Goal: Task Accomplishment & Management: Complete application form

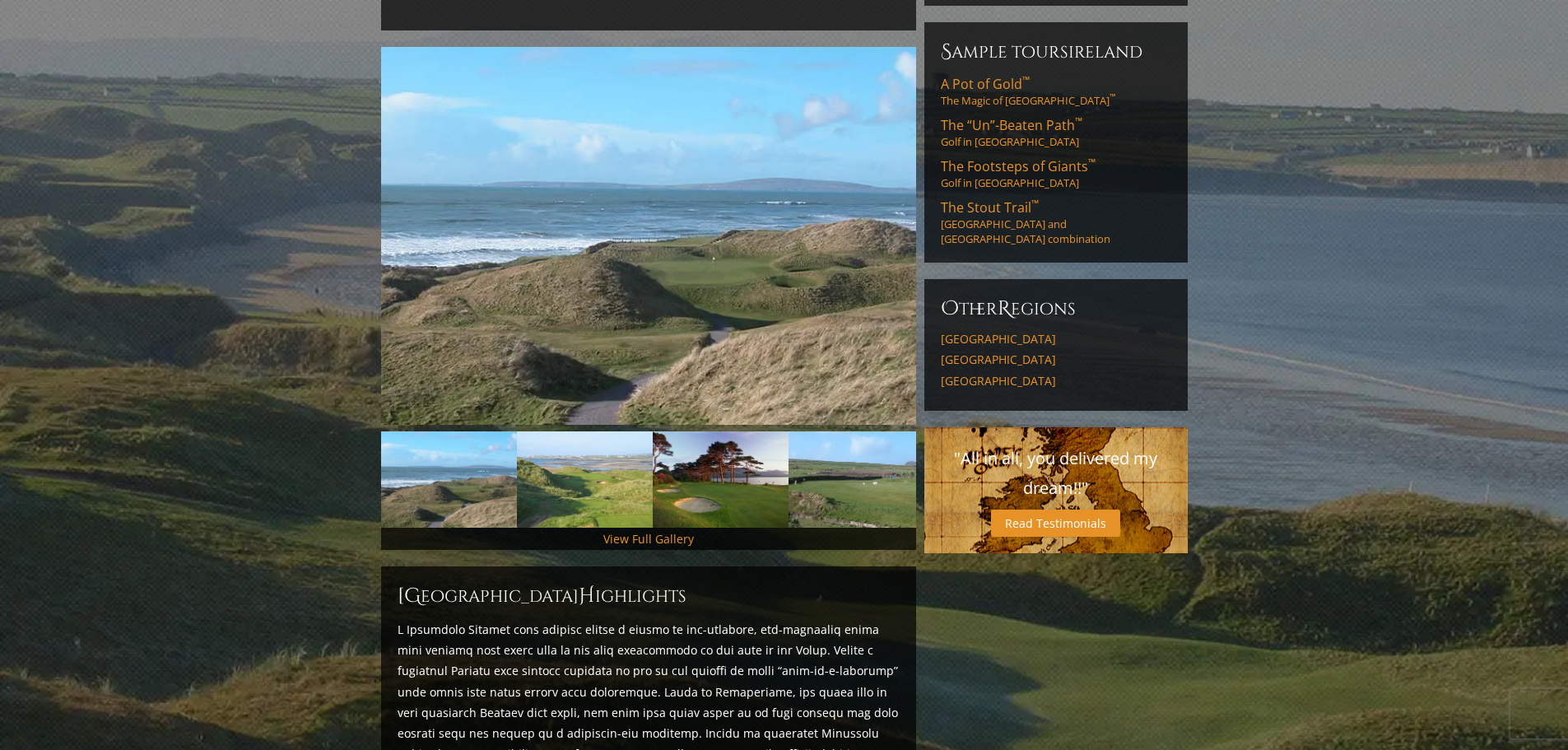
scroll to position [247, 0]
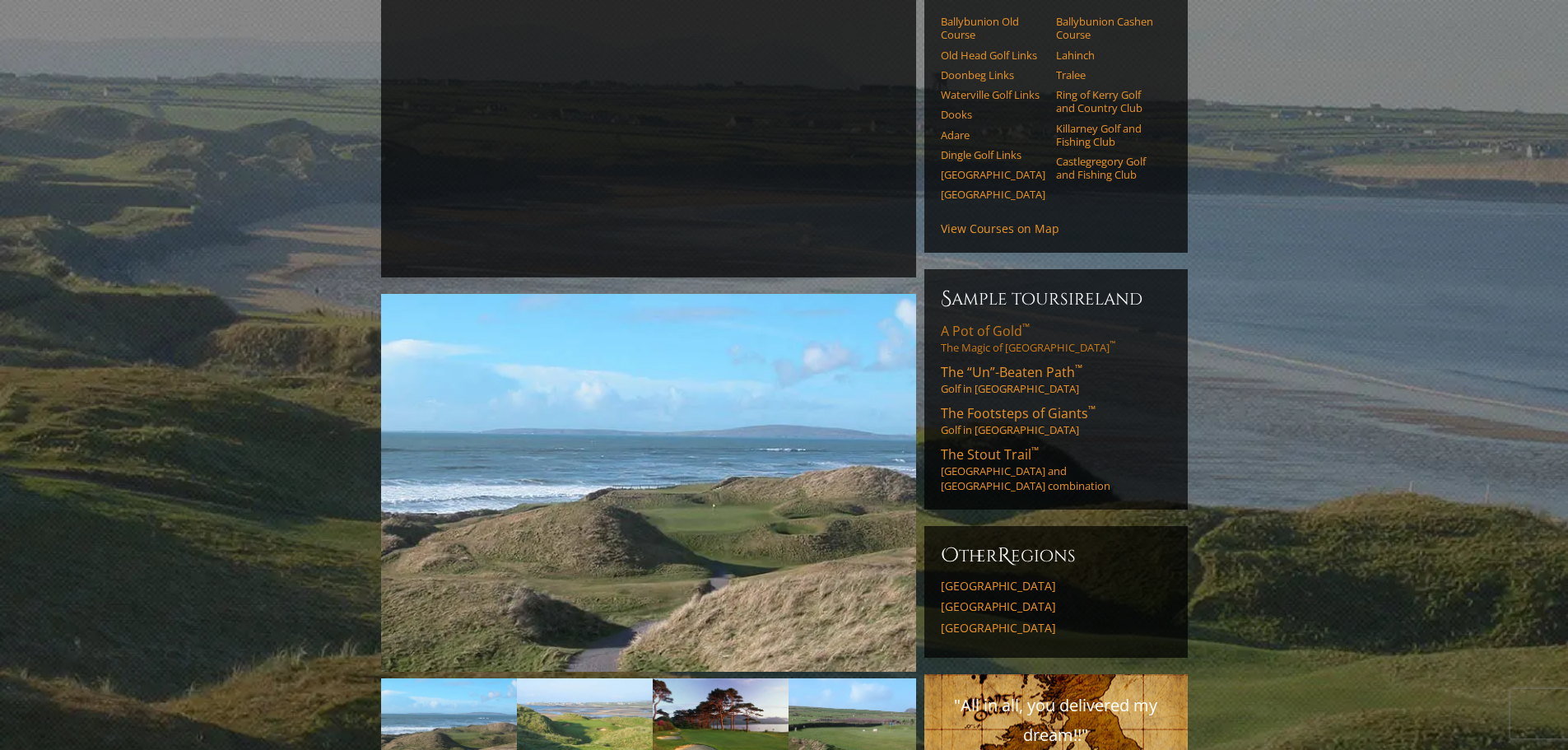
click at [966, 322] on span "A Pot of Gold ™" at bounding box center [985, 331] width 89 height 18
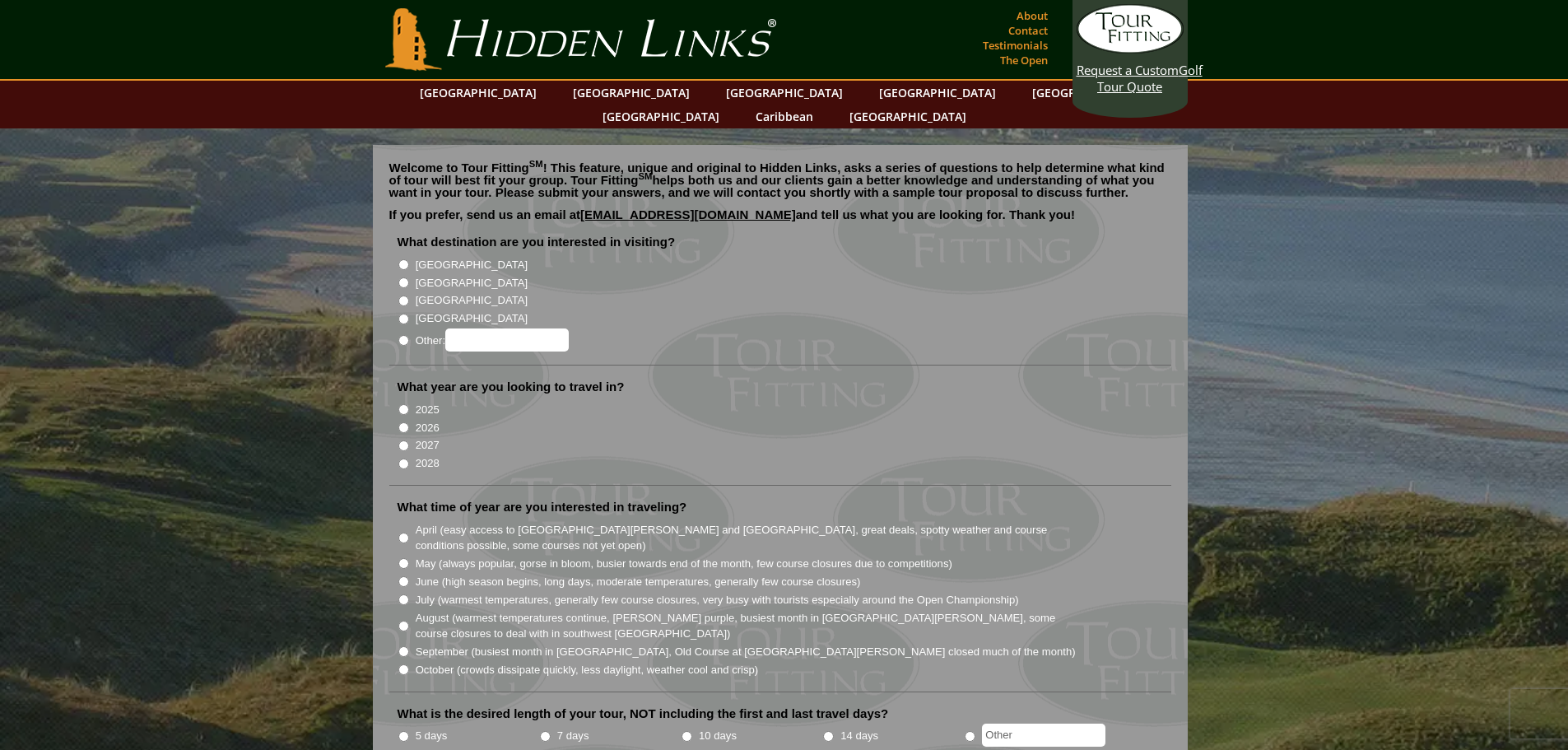
click at [439, 257] on label "[GEOGRAPHIC_DATA]" at bounding box center [471, 264] width 112 height 16
click at [409, 259] on input "[GEOGRAPHIC_DATA]" at bounding box center [404, 264] width 11 height 11
radio input "true"
click at [426, 420] on label "2026" at bounding box center [428, 428] width 24 height 16
click at [409, 423] on input "2026" at bounding box center [404, 428] width 11 height 11
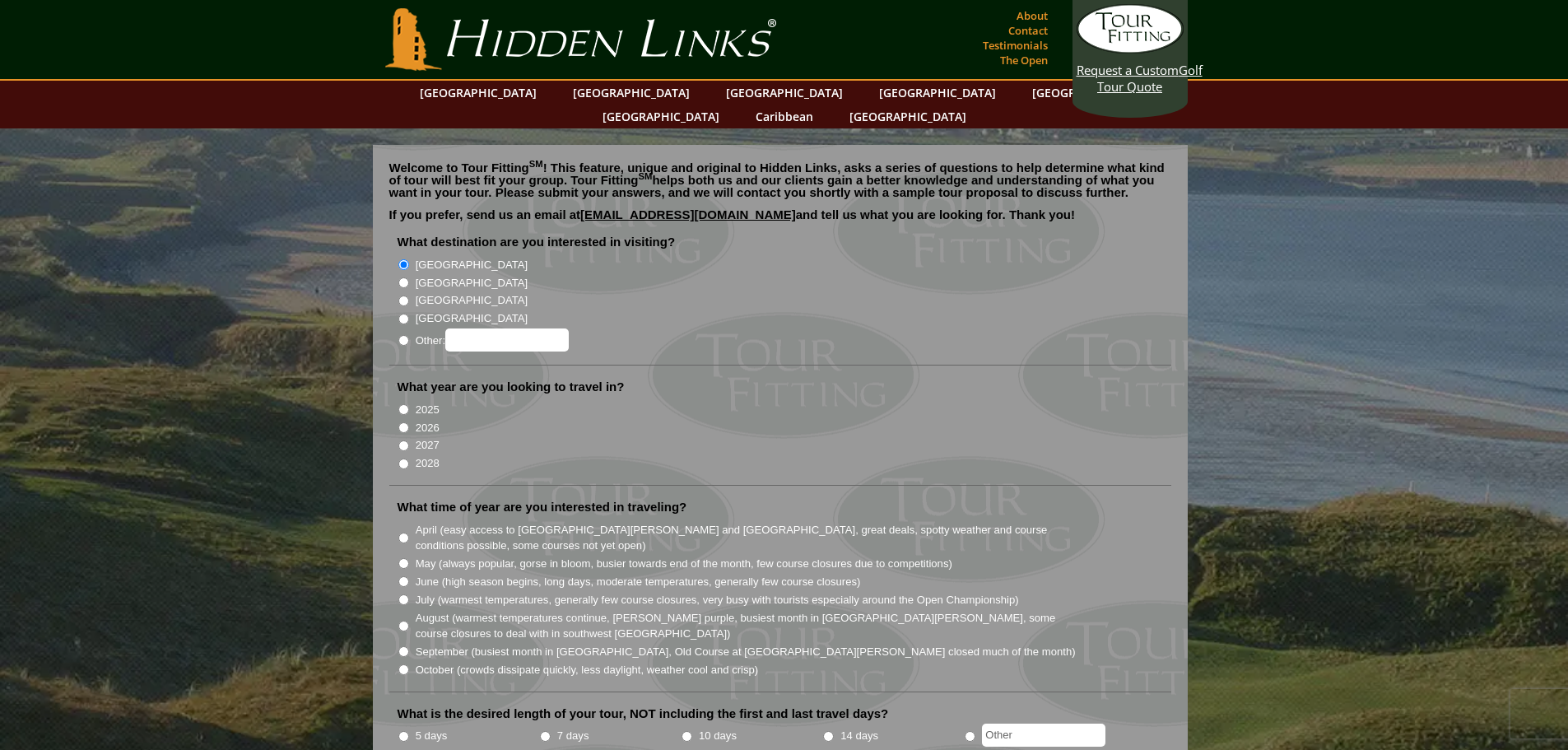
radio input "true"
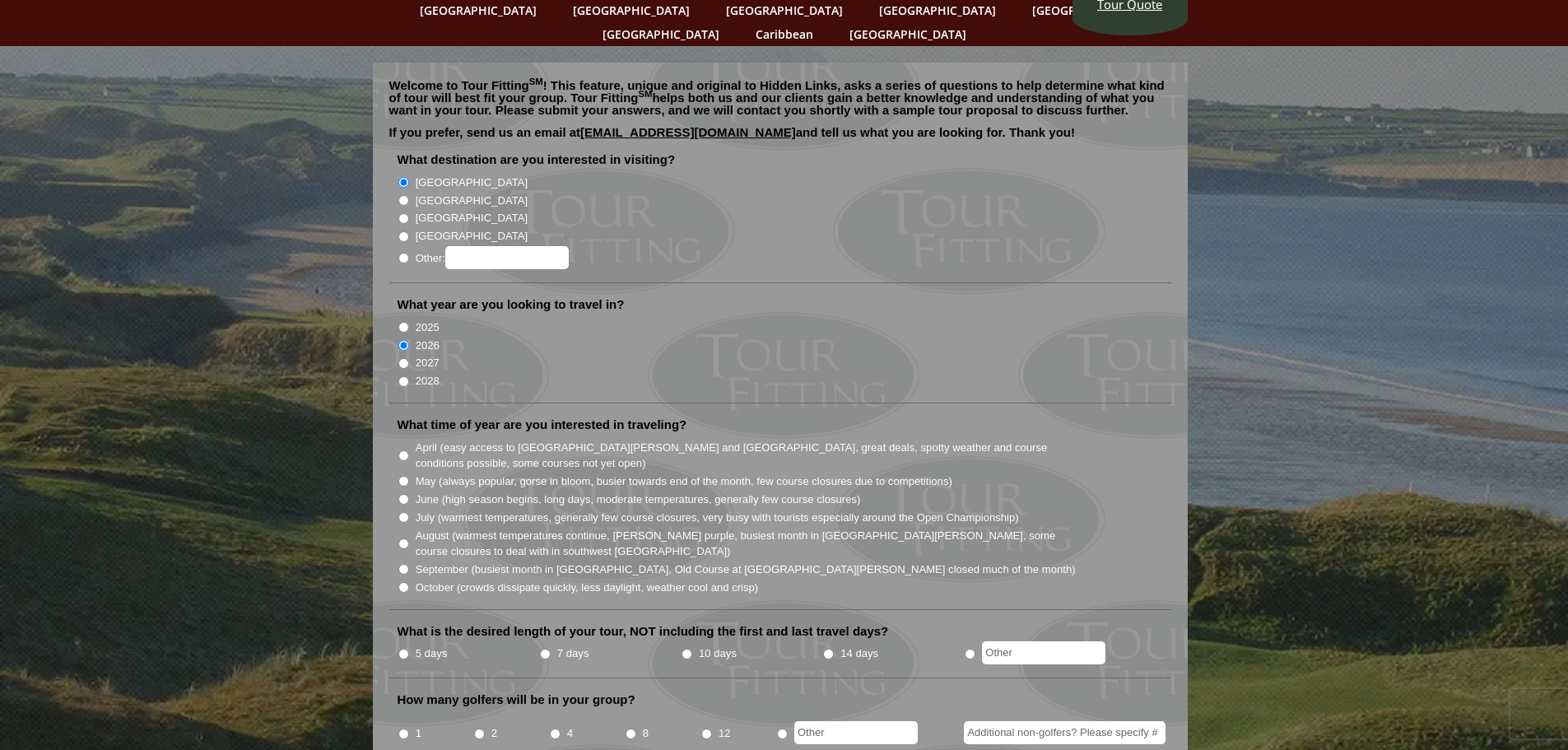
click at [455, 473] on label "May (always popular, gorse in bloom, busier towards end of the month, few cours…" at bounding box center [684, 481] width 537 height 16
click at [409, 476] on input "May (always popular, gorse in bloom, busier towards end of the month, few cours…" at bounding box center [404, 481] width 11 height 11
radio input "true"
click at [451, 492] on label "June (high season begins, long days, moderate temperatures, generally few cours…" at bounding box center [638, 499] width 446 height 16
click at [409, 494] on input "June (high season begins, long days, moderate temperatures, generally few cours…" at bounding box center [404, 499] width 11 height 11
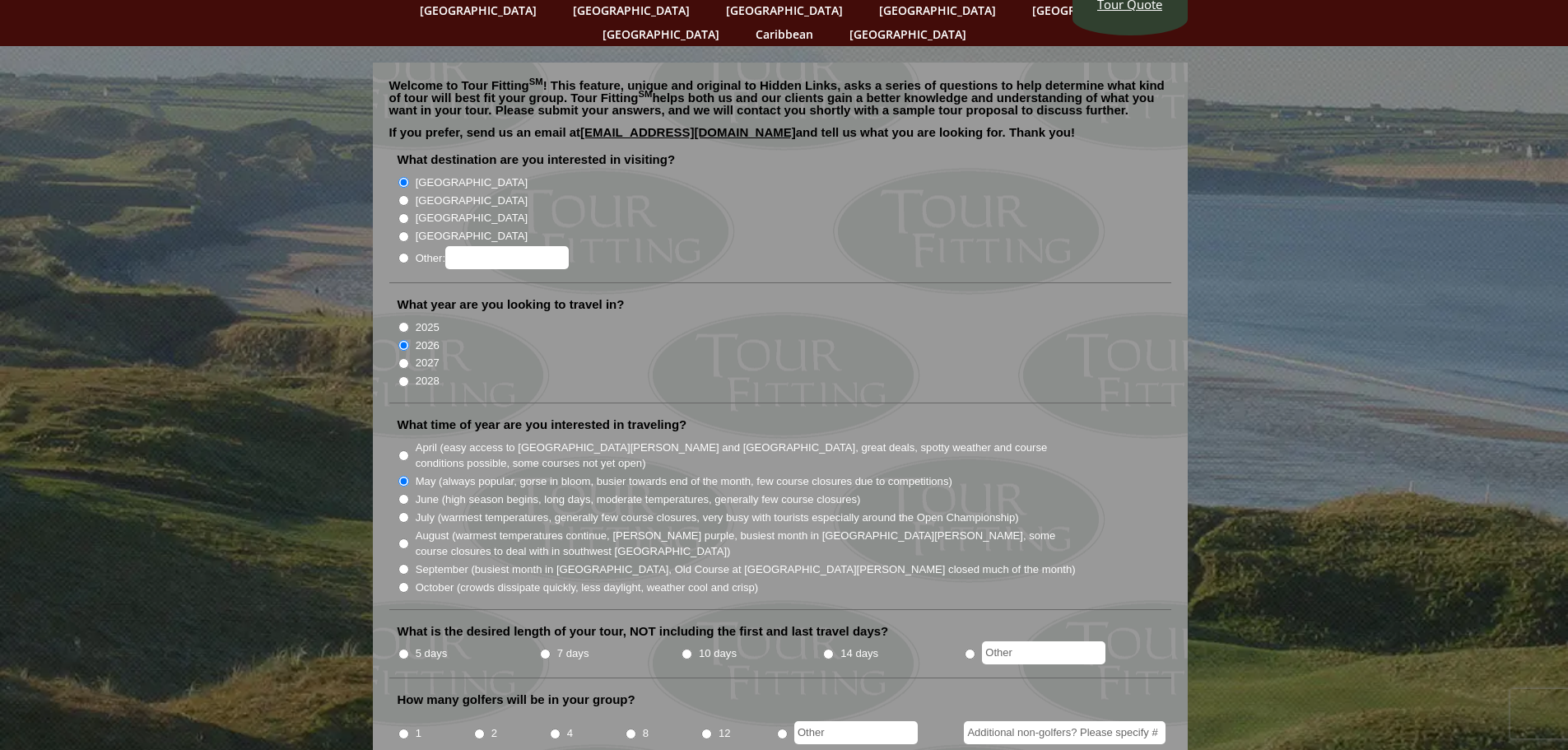
radio input "true"
click at [450, 473] on label "May (always popular, gorse in bloom, busier towards end of the month, few cours…" at bounding box center [684, 481] width 537 height 16
click at [409, 476] on input "May (always popular, gorse in bloom, busier towards end of the month, few cours…" at bounding box center [404, 481] width 11 height 11
radio input "true"
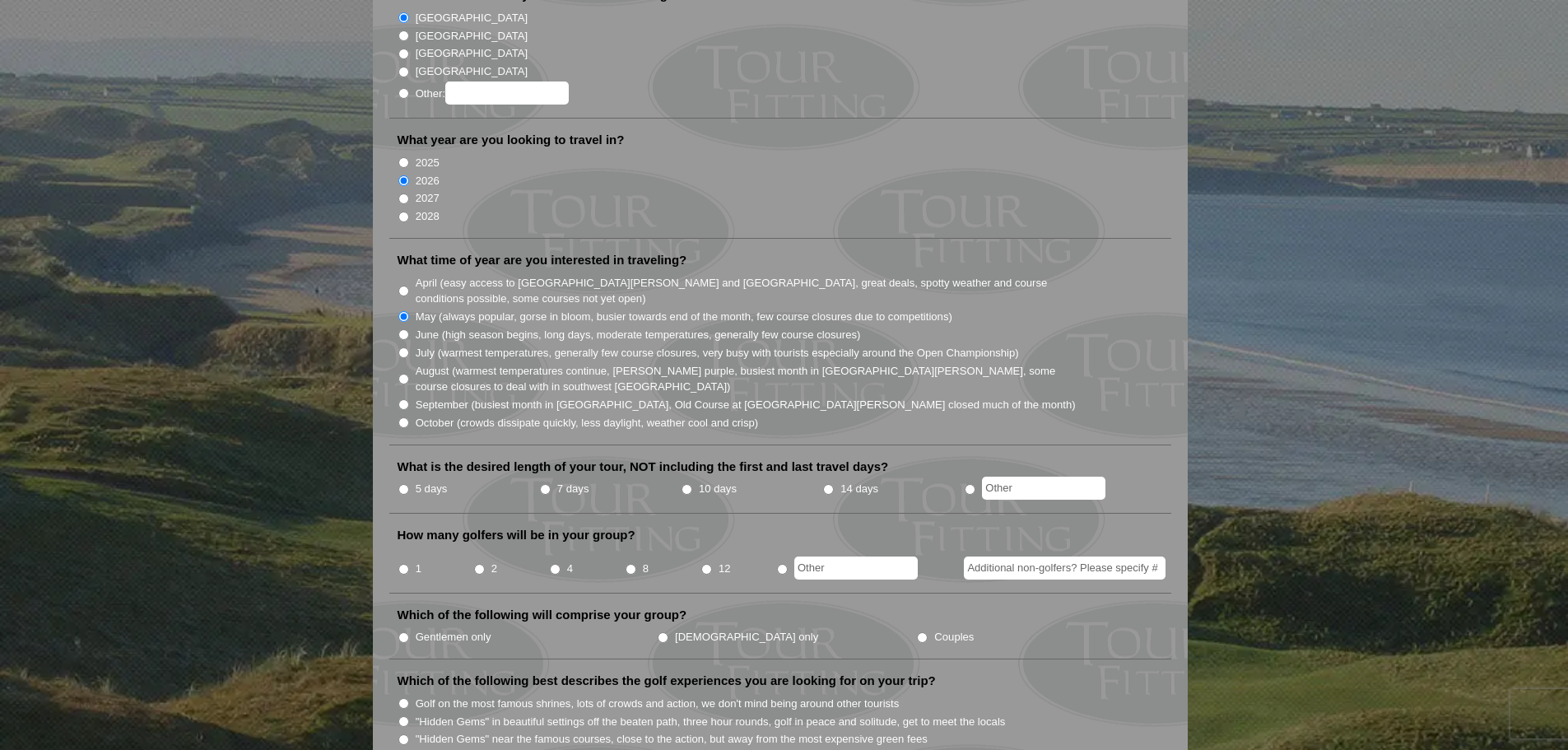
scroll to position [329, 0]
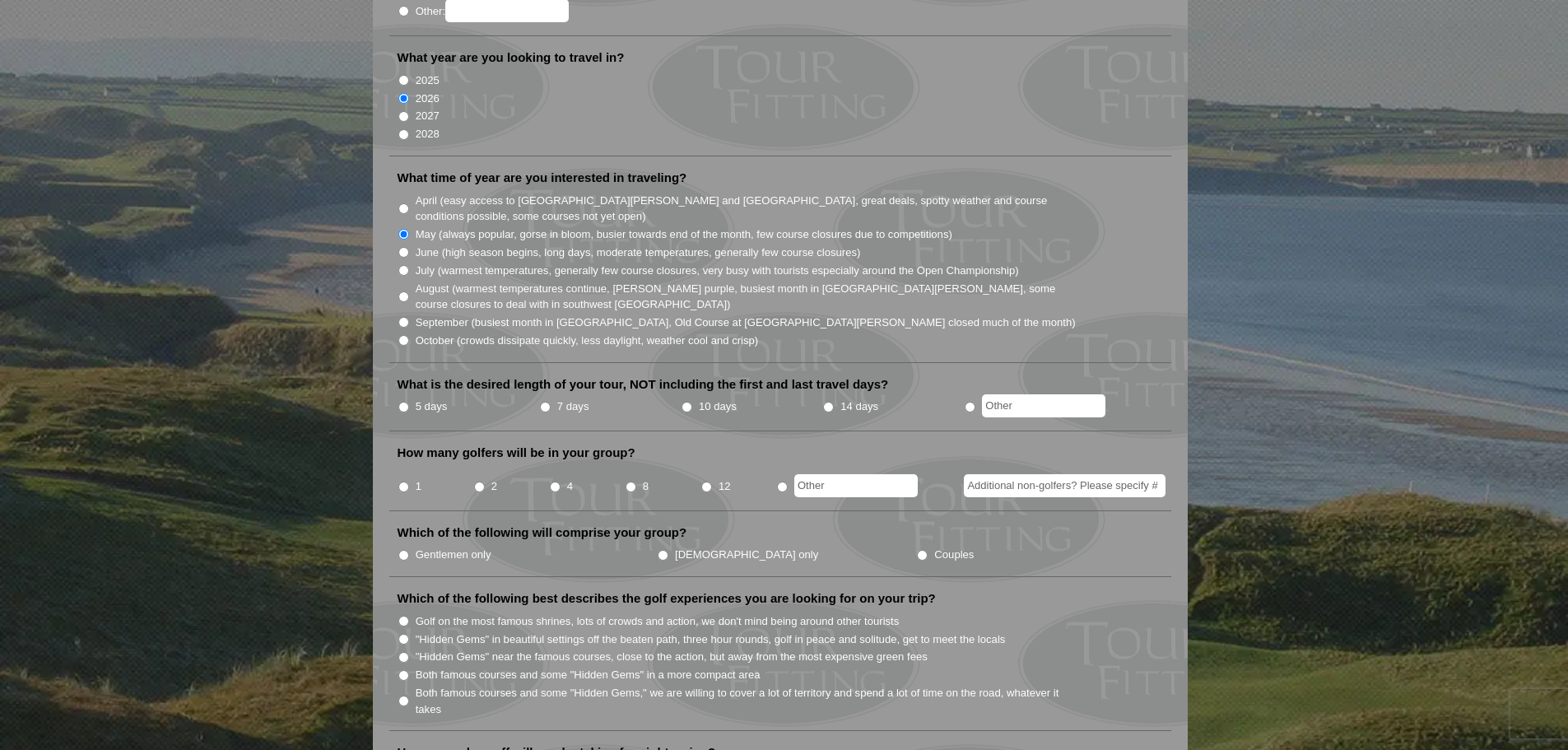
click at [628, 482] on input "8" at bounding box center [631, 487] width 11 height 11
radio input "true"
click at [481, 546] on label "Gentlemen only" at bounding box center [453, 554] width 76 height 16
click at [409, 550] on input "Gentlemen only" at bounding box center [404, 555] width 11 height 11
radio input "true"
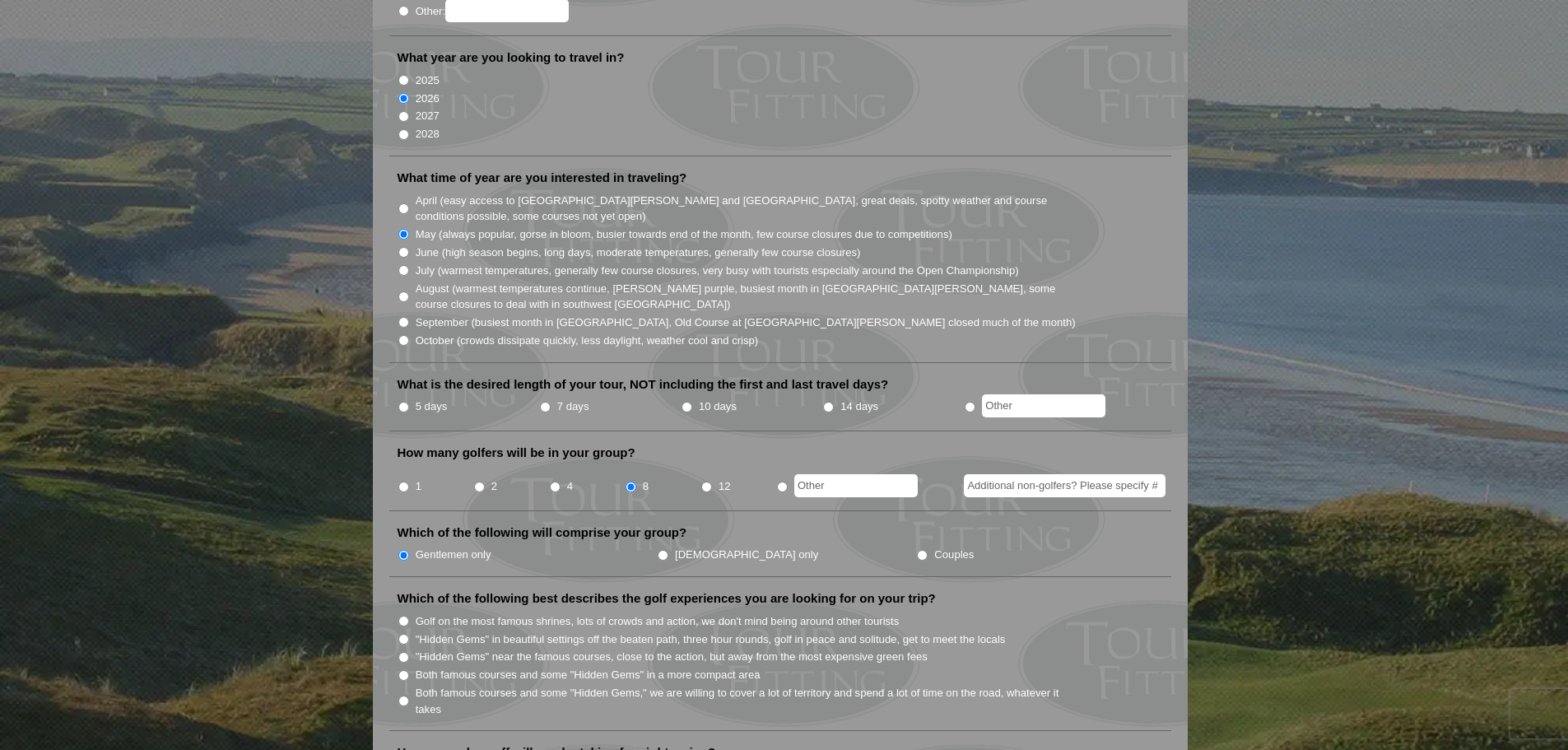
radio input "true"
click at [1005, 395] on input "text" at bounding box center [1043, 406] width 124 height 23
type input "3"
click at [986, 336] on li "What time of year are you interested in traveling? April (easy access to St. An…" at bounding box center [781, 266] width 782 height 193
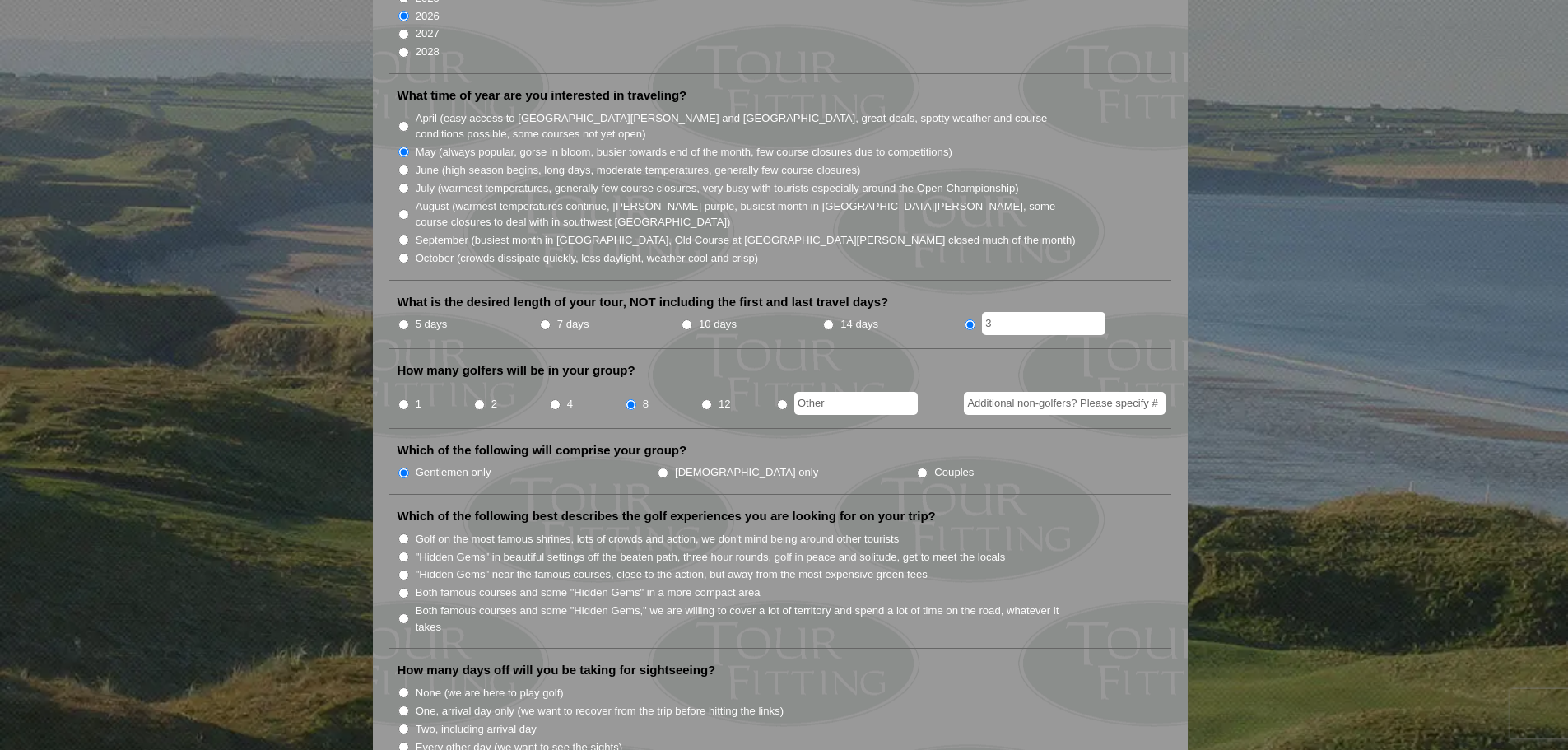
click at [555, 531] on label "Golf on the most famous shrines, lots of crowds and action, we don't mind being…" at bounding box center [658, 539] width 484 height 16
click at [409, 534] on input "Golf on the most famous shrines, lots of crowds and action, we don't mind being…" at bounding box center [404, 539] width 11 height 11
radio input "true"
click at [525, 685] on label "None (we are here to play golf)" at bounding box center [490, 693] width 148 height 16
click at [409, 688] on input "None (we are here to play golf)" at bounding box center [404, 693] width 11 height 11
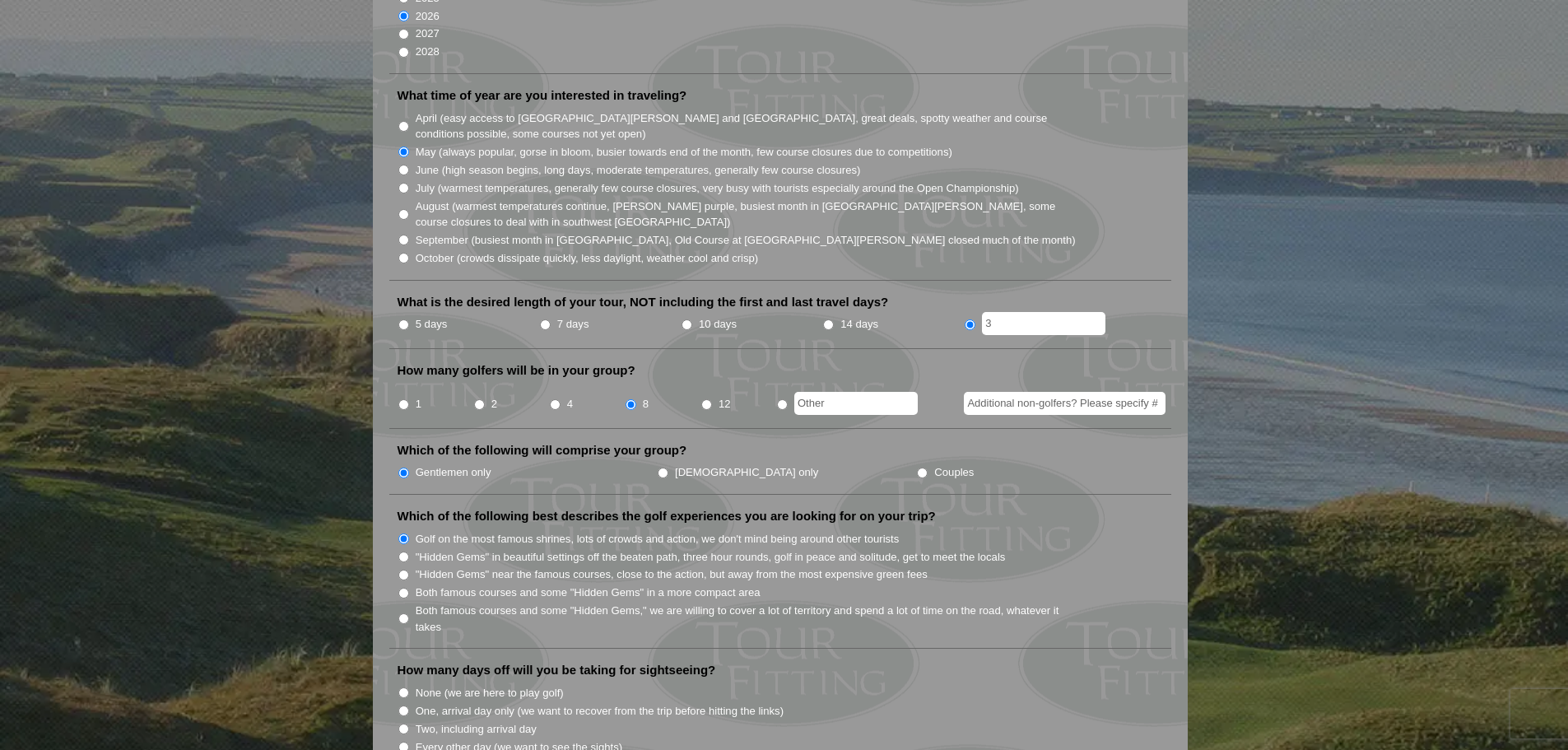
radio input "true"
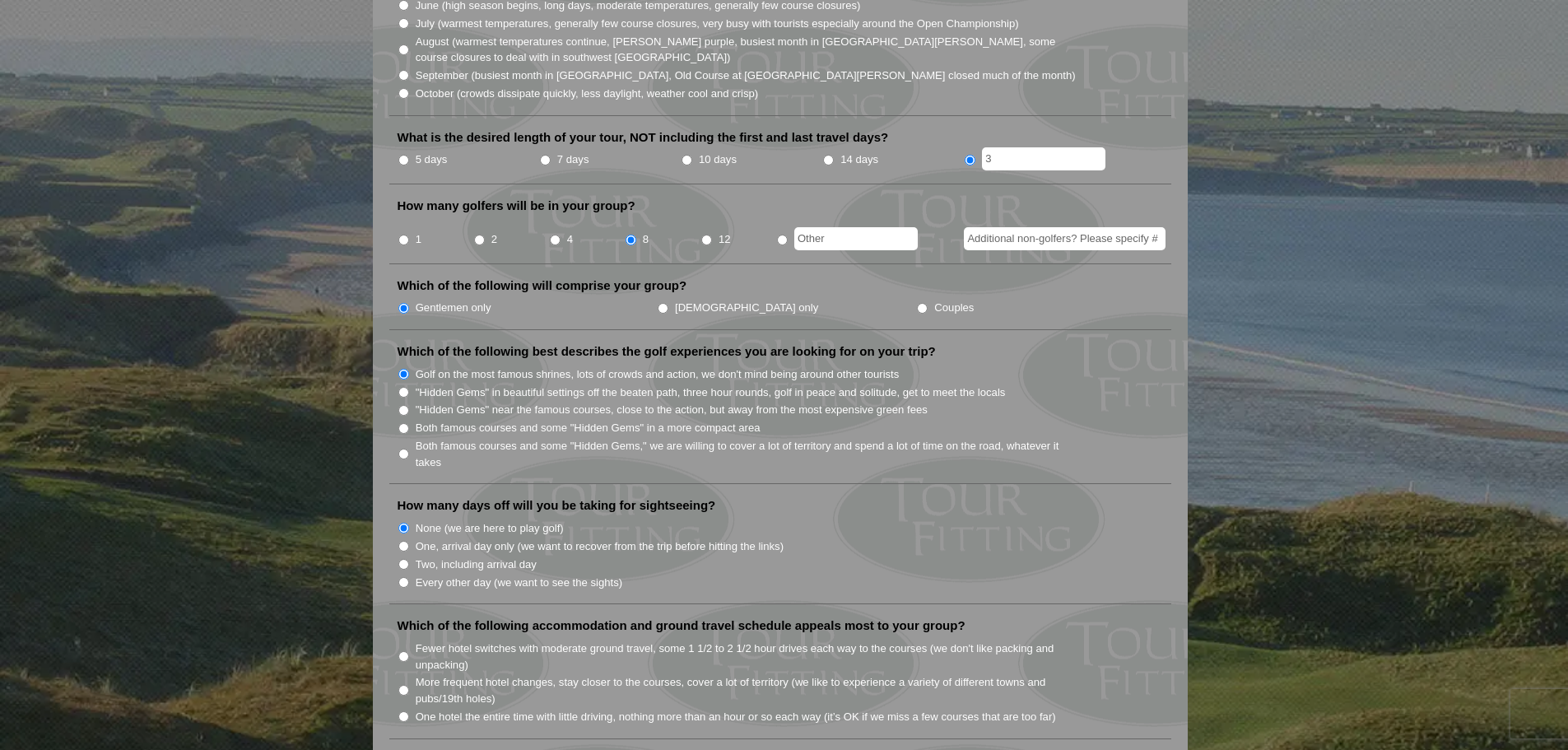
scroll to position [659, 0]
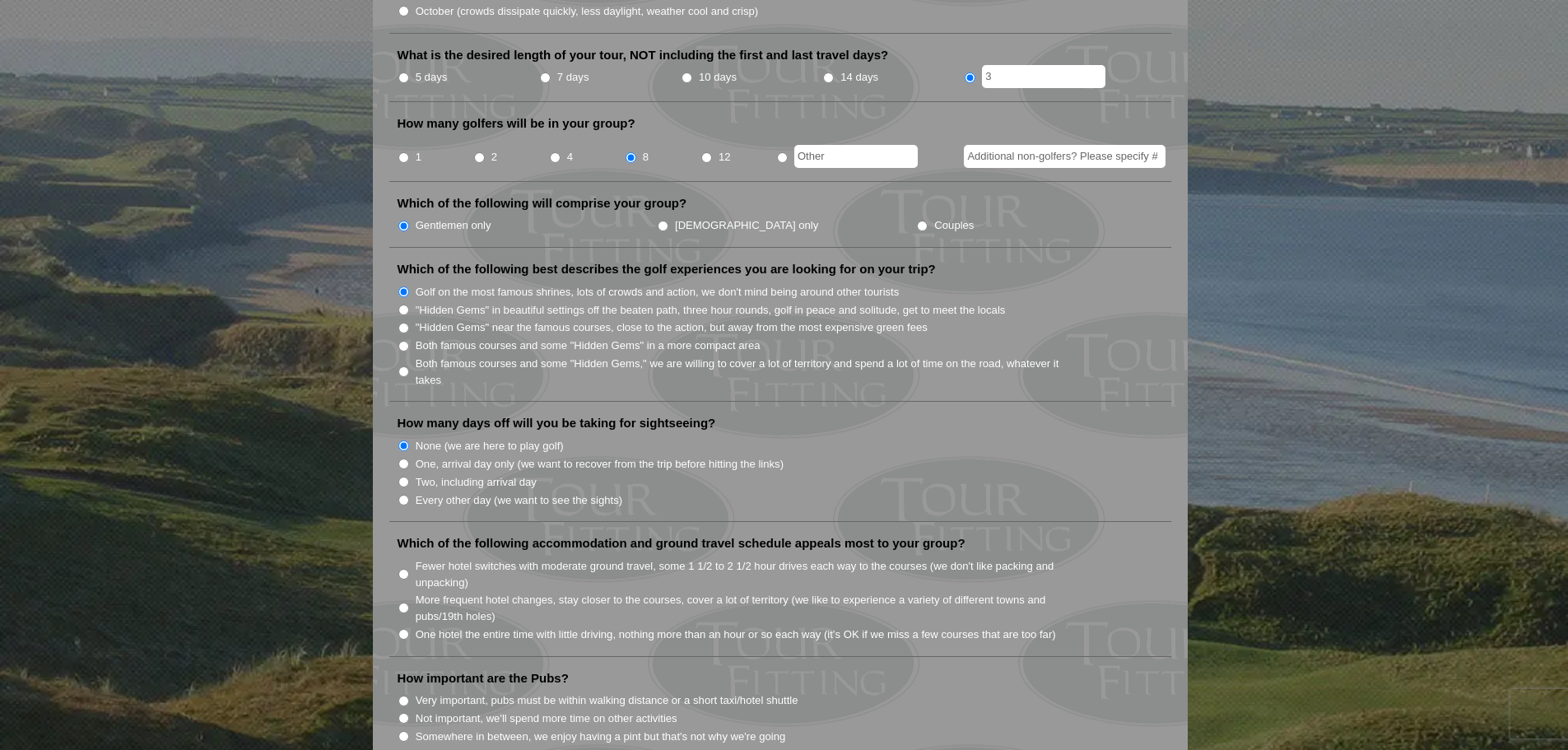
click at [546, 558] on label "Fewer hotel switches with moderate ground travel, some 1 1/2 to 2 1/2 hour driv…" at bounding box center [747, 574] width 662 height 32
click at [409, 568] on input "Fewer hotel switches with moderate ground travel, some 1 1/2 to 2 1/2 hour driv…" at bounding box center [404, 574] width 11 height 11
radio input "true"
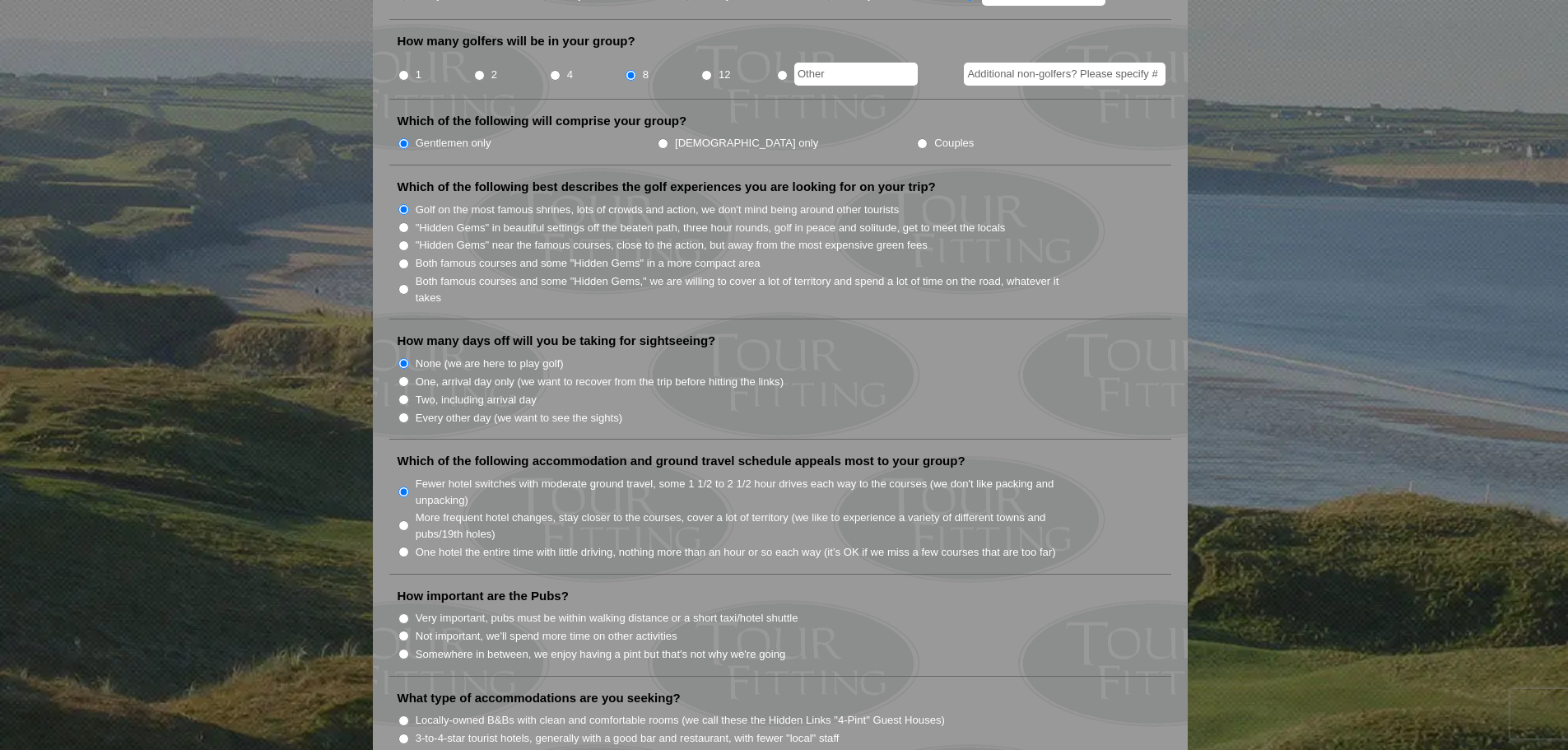
click at [570, 646] on label "Somewhere in between, we enjoy having a pint but that's not why we're going" at bounding box center [601, 654] width 371 height 16
click at [409, 649] on input "Somewhere in between, we enjoy having a pint but that's not why we're going" at bounding box center [404, 654] width 11 height 11
radio input "true"
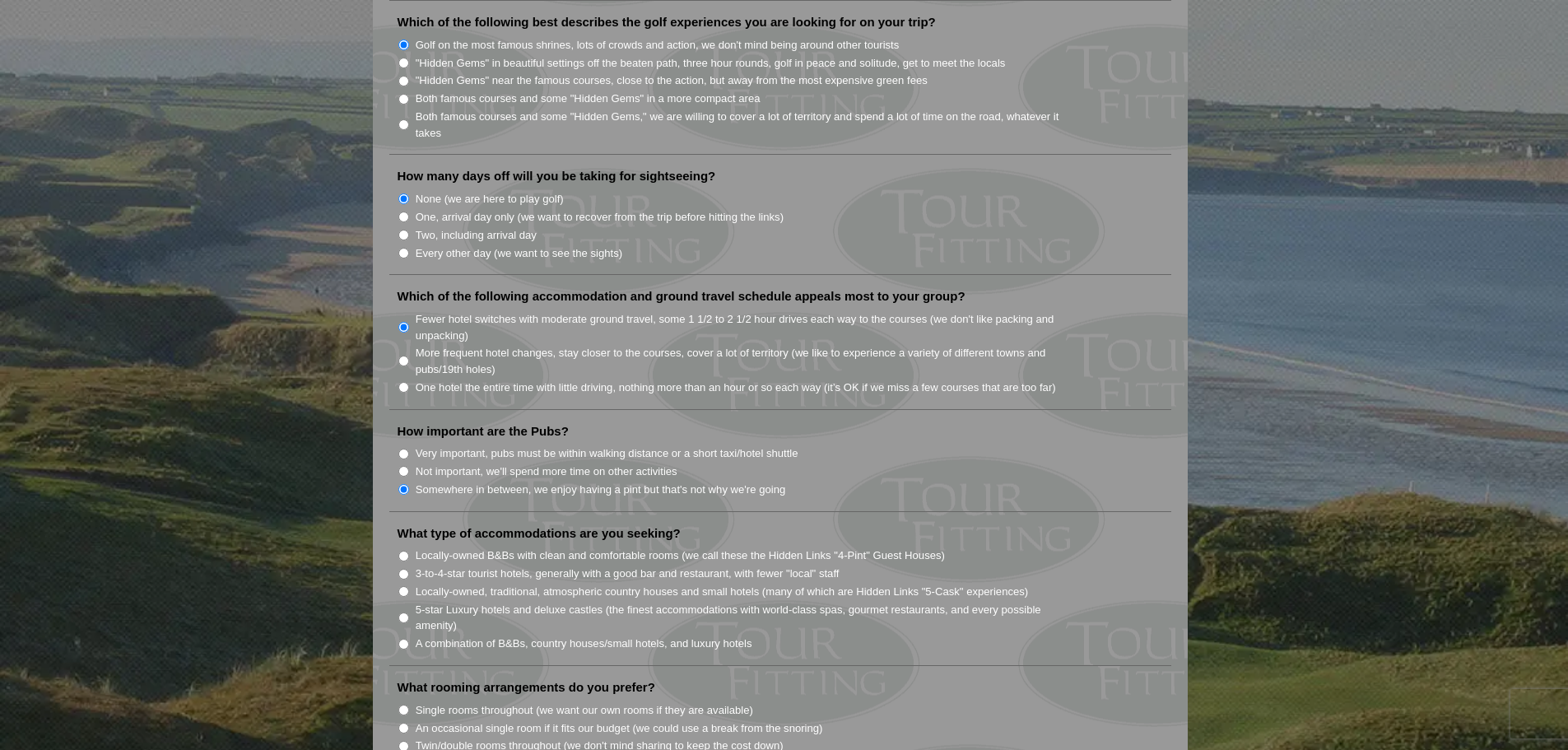
scroll to position [988, 0]
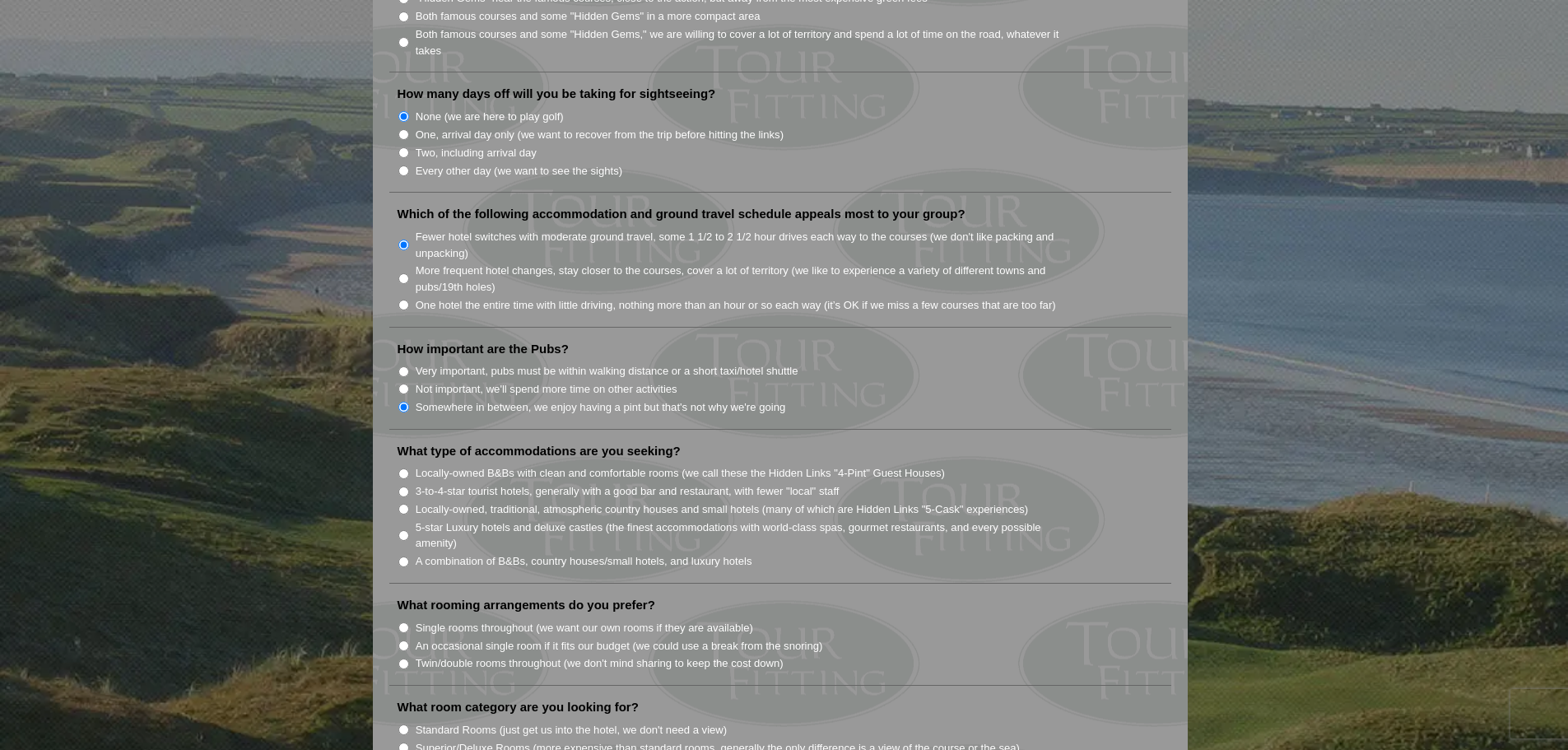
click at [543, 465] on label "Locally-owned B&Bs with clean and comfortable rooms (we call these the Hidden L…" at bounding box center [680, 473] width 529 height 16
click at [409, 469] on input "Locally-owned B&Bs with clean and comfortable rooms (we call these the Hidden L…" at bounding box center [404, 474] width 11 height 11
radio input "true"
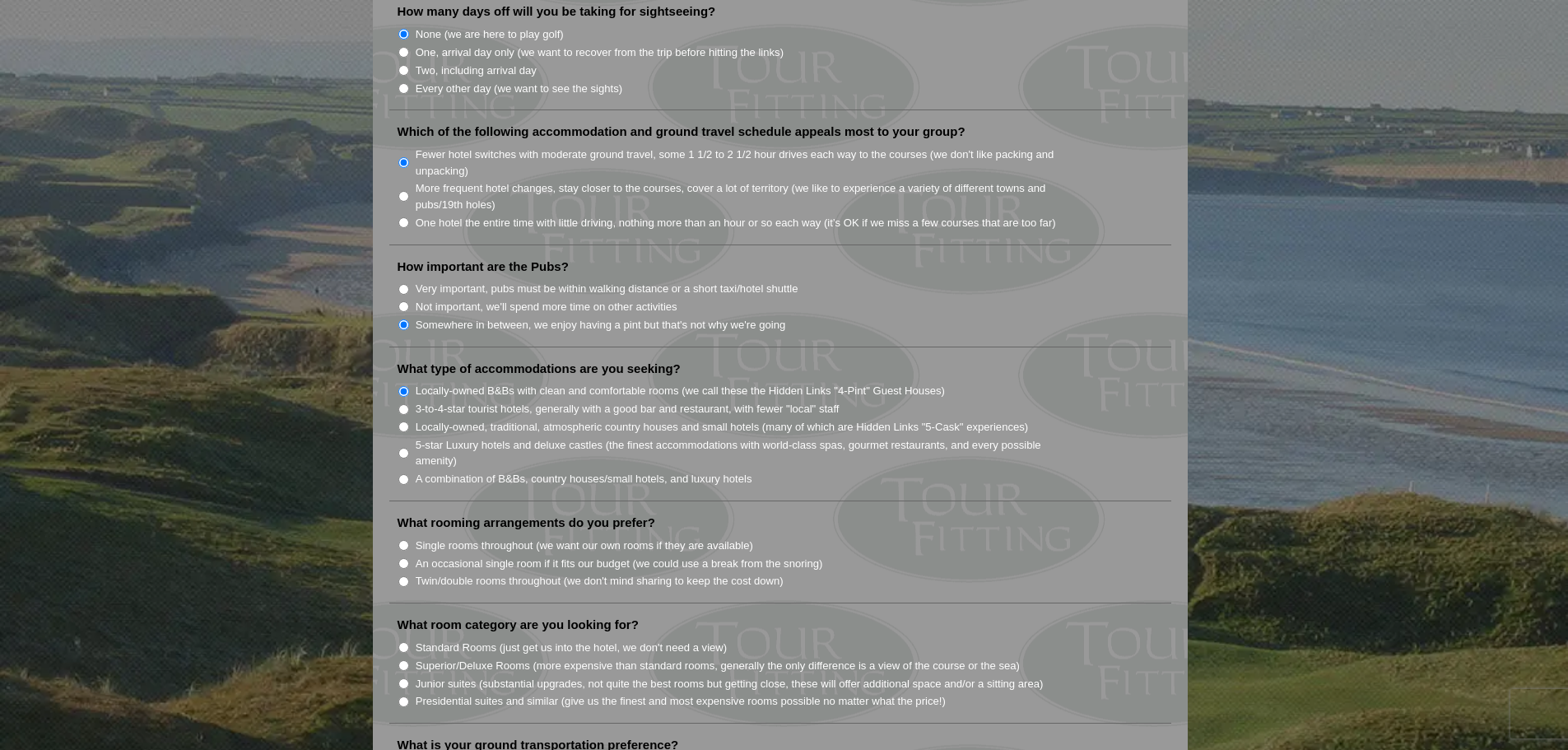
click at [520, 573] on label "Twin/double rooms throughout (we don't mind sharing to keep the cost down)" at bounding box center [600, 580] width 368 height 16
click at [409, 576] on input "Twin/double rooms throughout (we don't mind sharing to keep the cost down)" at bounding box center [404, 581] width 11 height 11
radio input "true"
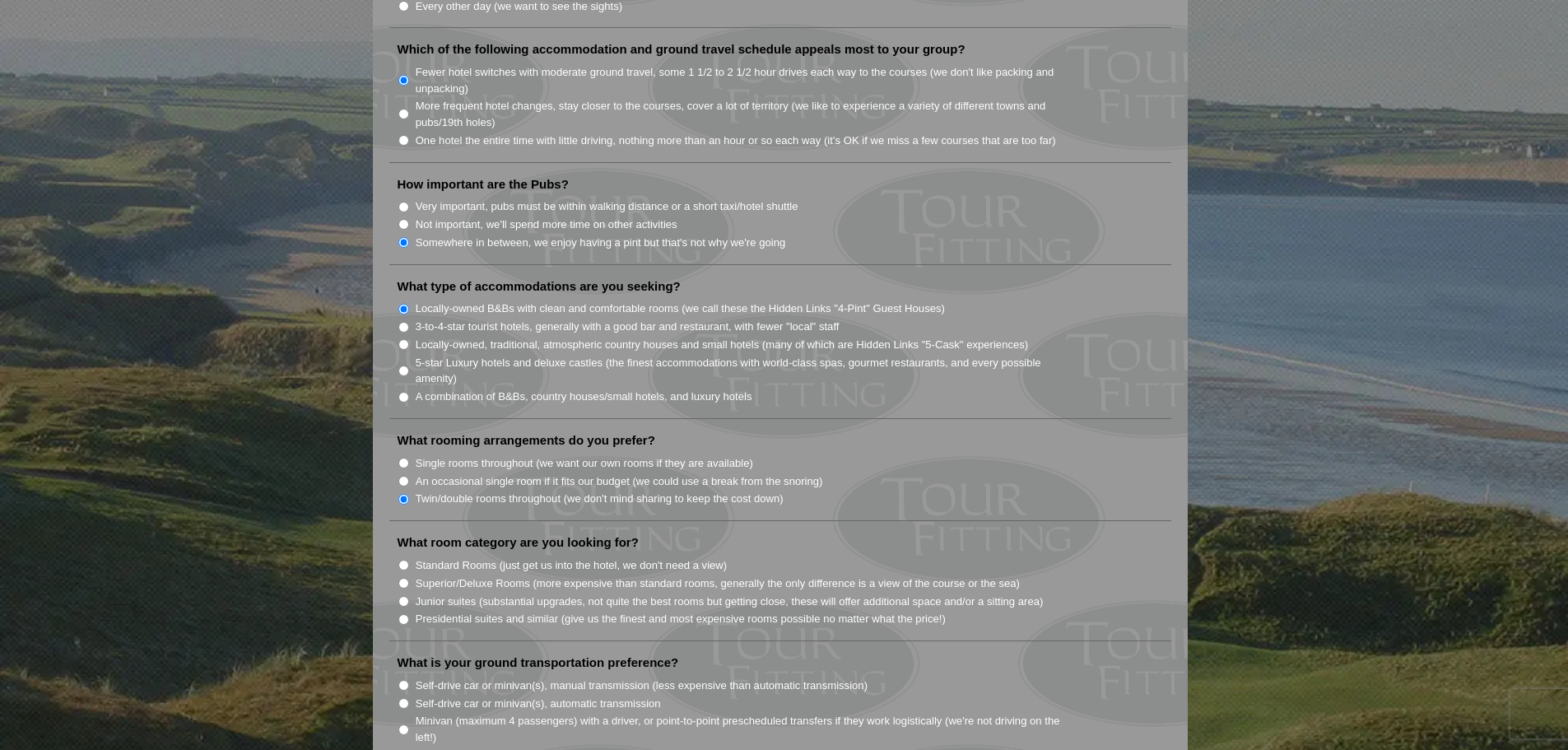
click at [489, 557] on label "Standard Rooms (just get us into the hotel, we don't need a view)" at bounding box center [572, 565] width 312 height 16
click at [409, 560] on input "Standard Rooms (just get us into the hotel, we don't need a view)" at bounding box center [404, 565] width 11 height 11
radio input "true"
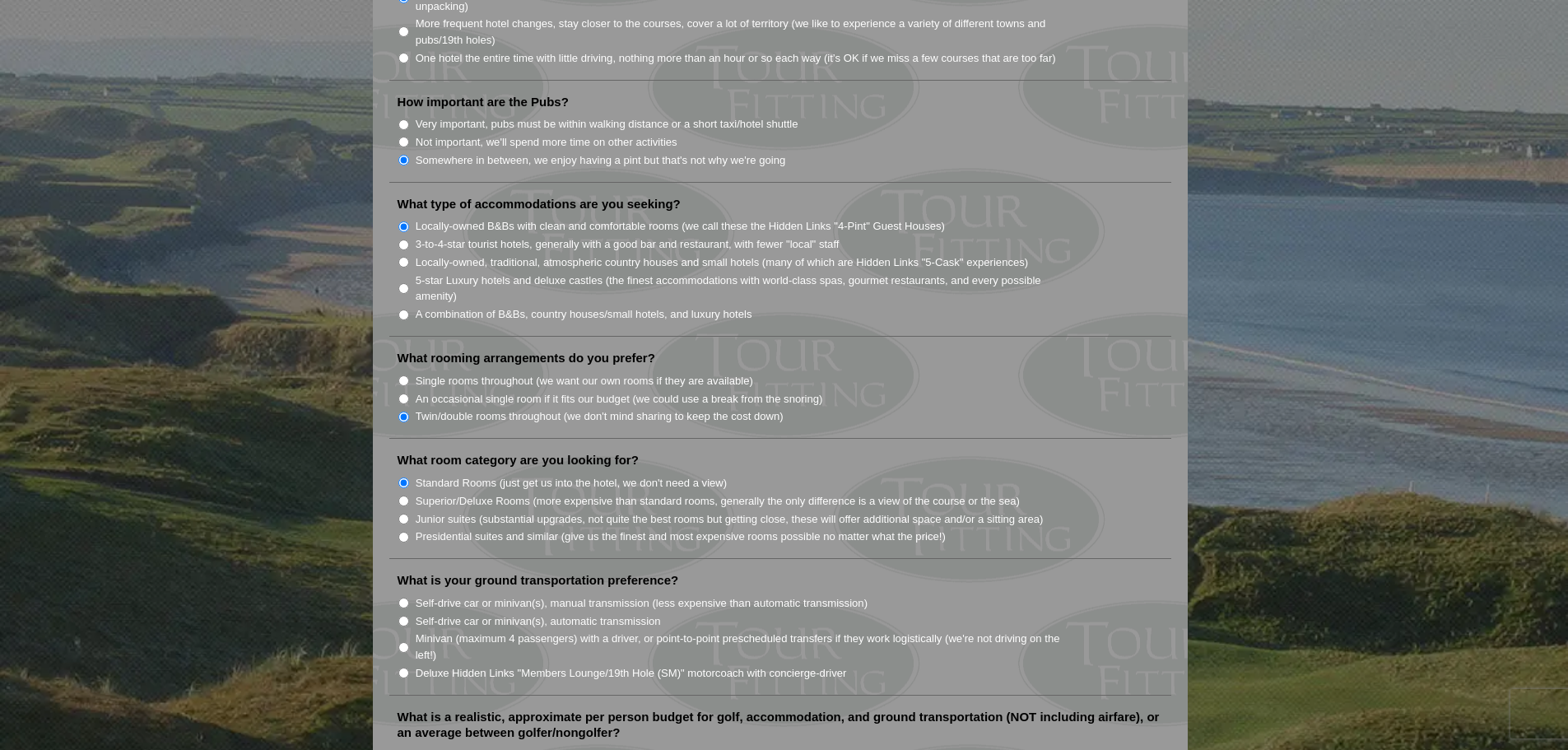
click at [458, 631] on label "Minivan (maximum 4 passengers) with a driver, or point-to-point prescheduled tr…" at bounding box center [747, 647] width 662 height 32
click at [409, 642] on input "Minivan (maximum 4 passengers) with a driver, or point-to-point prescheduled tr…" at bounding box center [404, 647] width 11 height 11
radio input "true"
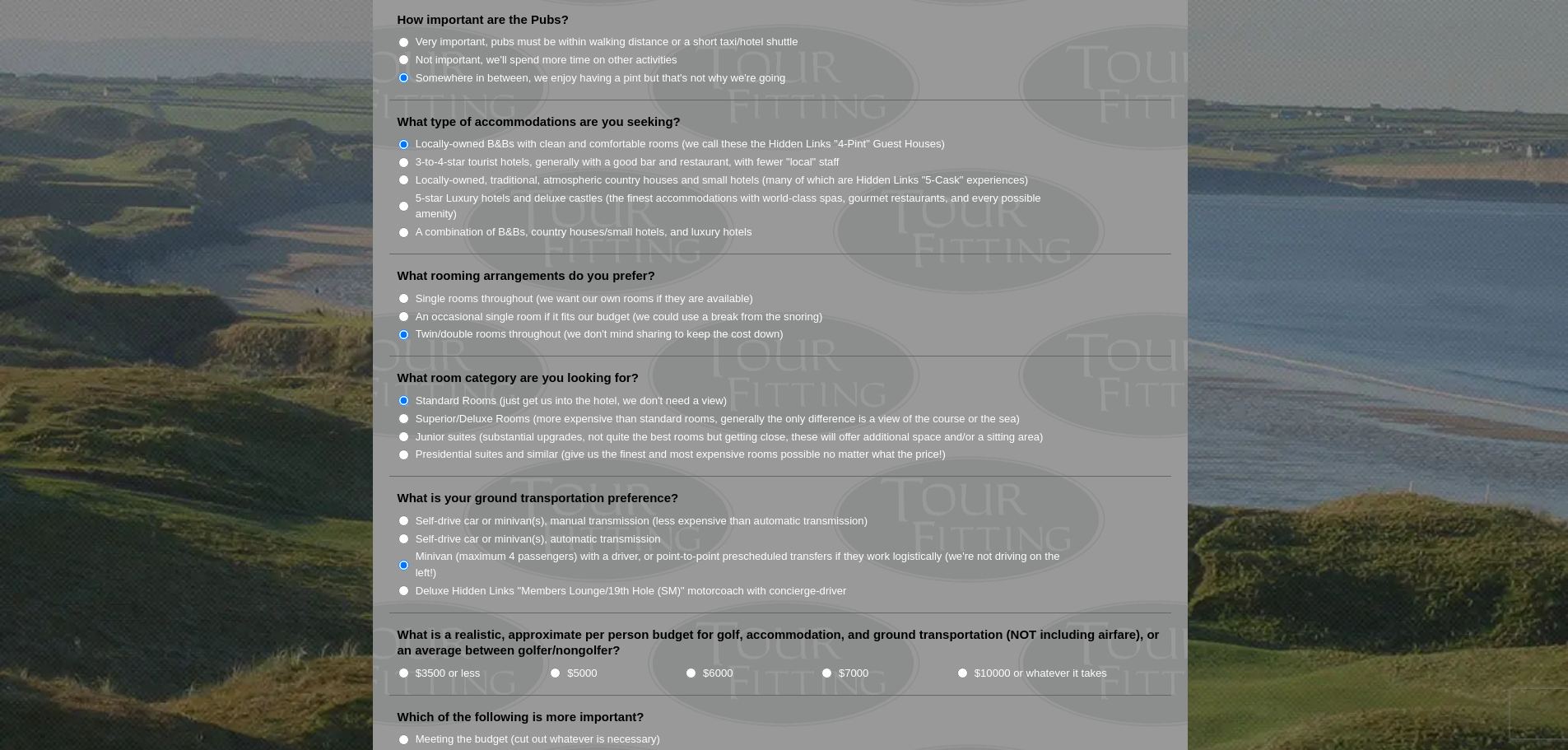
scroll to position [1482, 0]
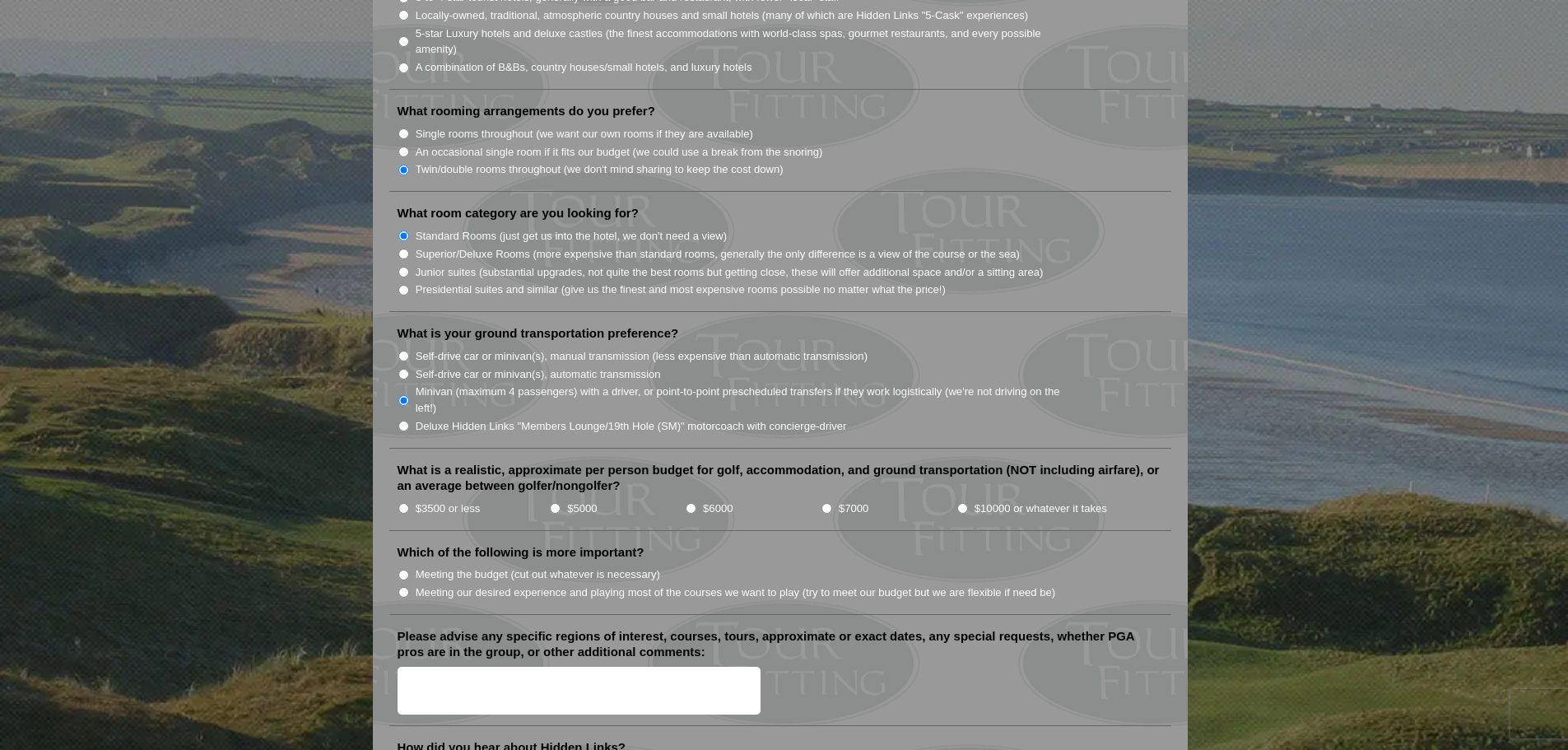
click at [574, 500] on label "$5000" at bounding box center [582, 508] width 30 height 16
click at [561, 503] on input "$5000" at bounding box center [555, 508] width 11 height 11
radio input "true"
click at [546, 585] on label "Meeting our desired experience and playing most of the courses we want to play …" at bounding box center [735, 592] width 640 height 16
click at [409, 587] on input "Meeting our desired experience and playing most of the courses we want to play …" at bounding box center [404, 592] width 11 height 11
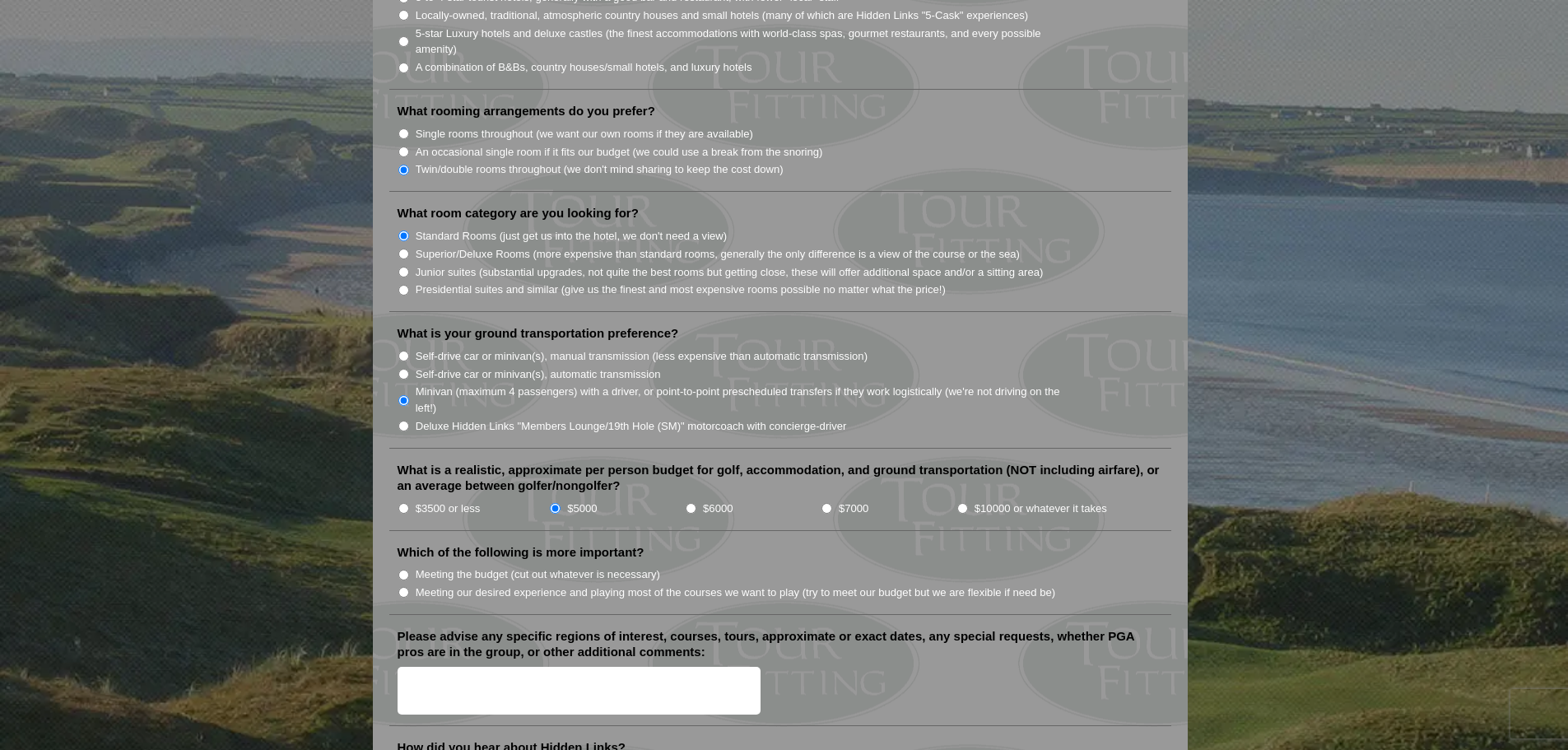
radio input "true"
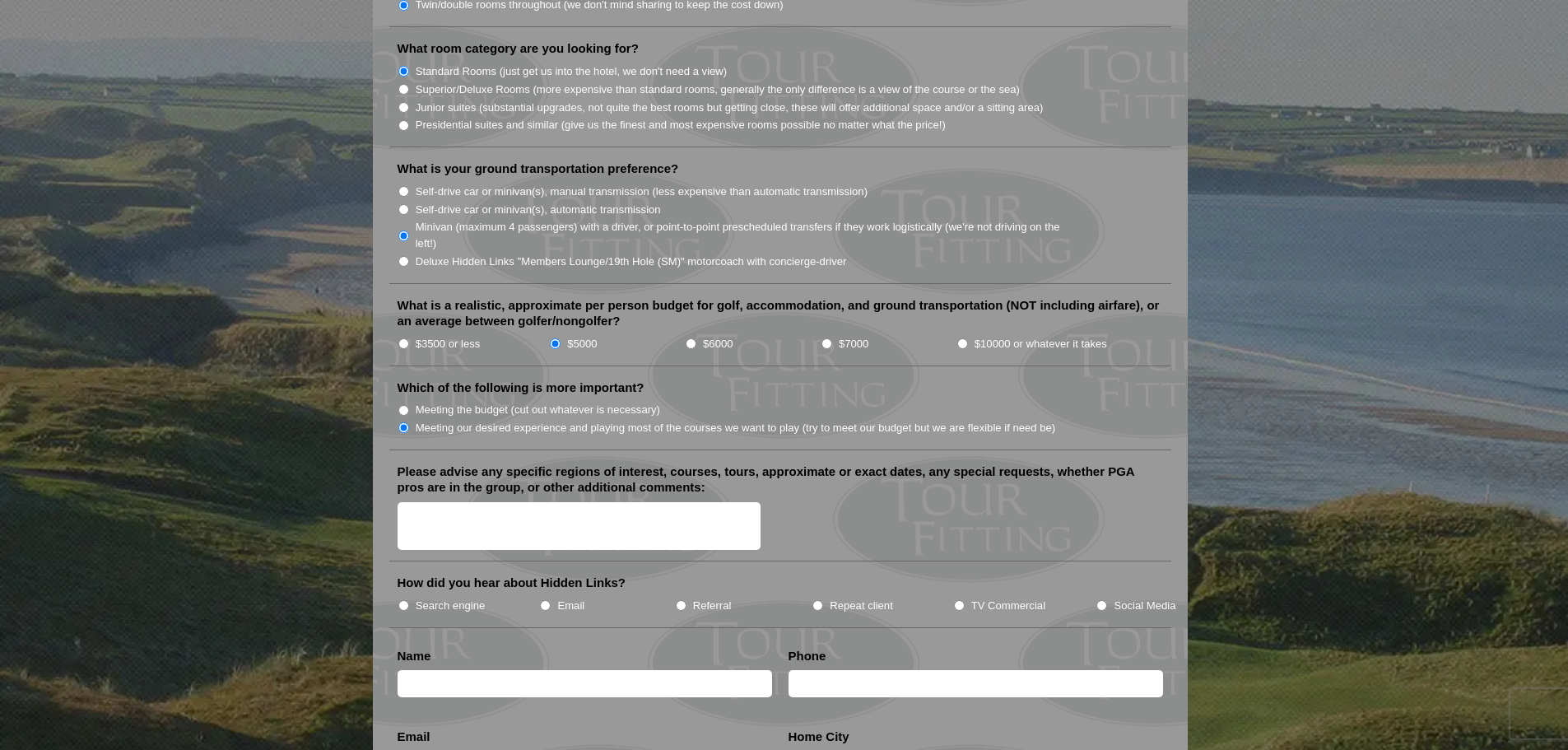
scroll to position [1728, 0]
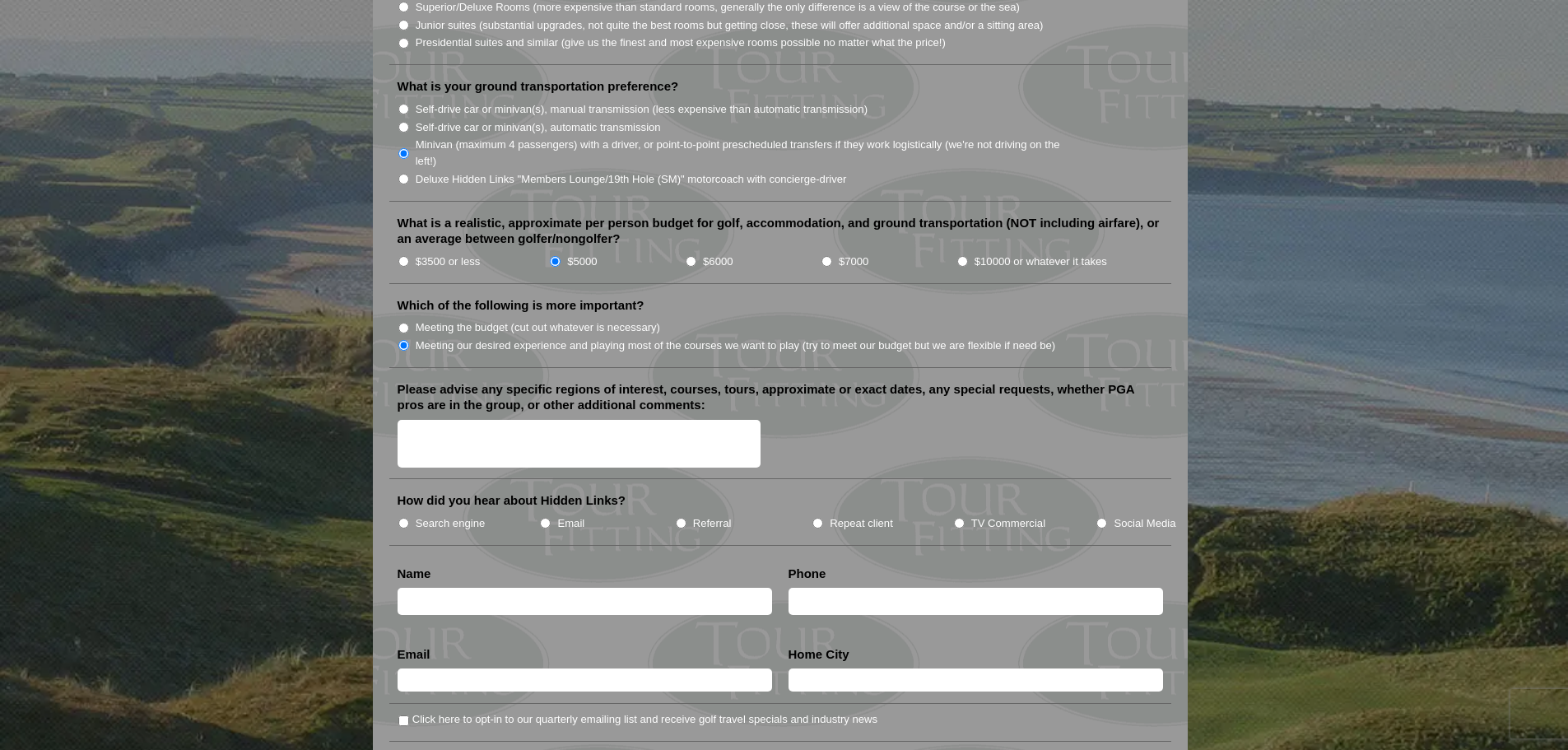
click at [1009, 516] on label "TV Commercial" at bounding box center [1008, 523] width 74 height 16
click at [965, 518] on input "TV Commercial" at bounding box center [960, 523] width 11 height 11
radio input "true"
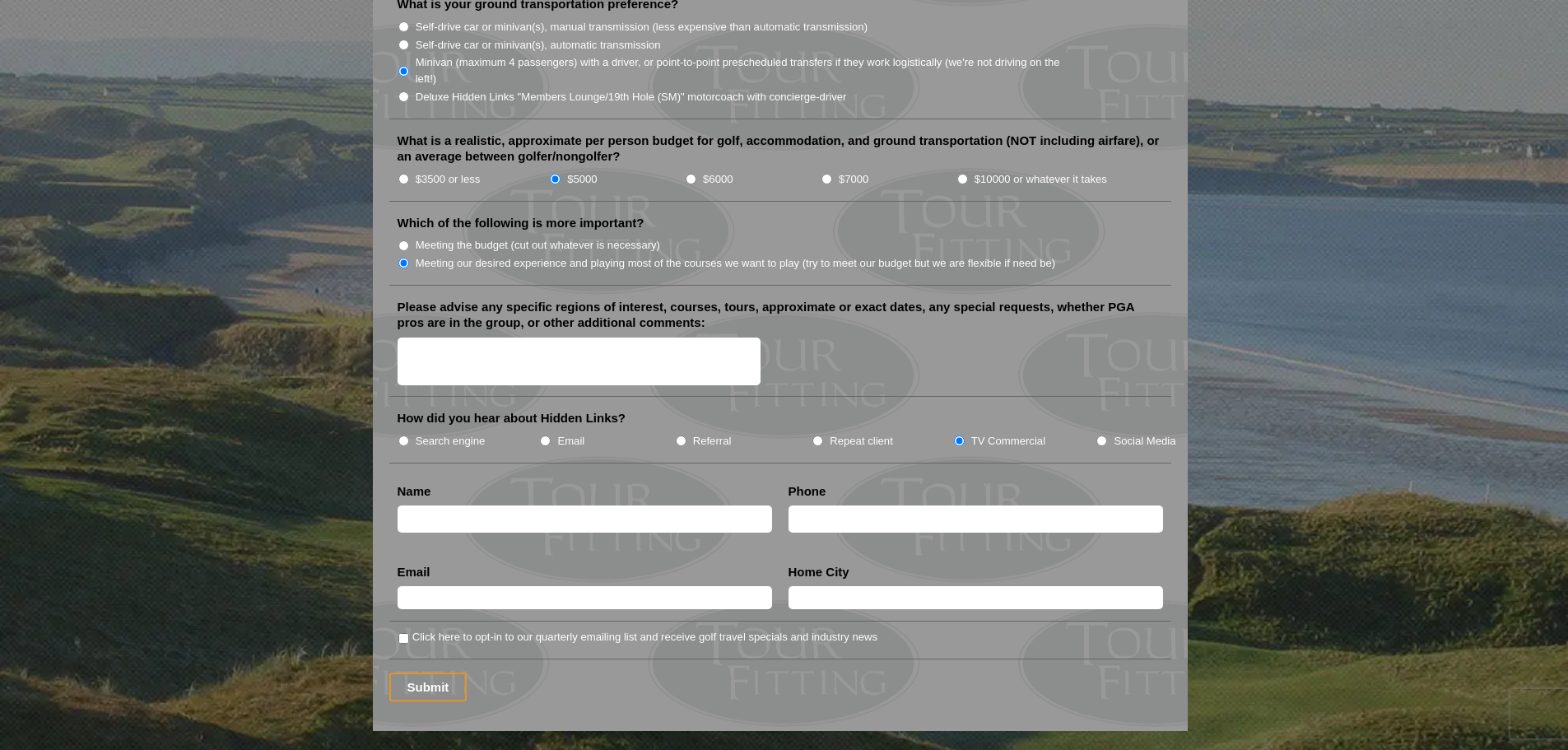
click at [712, 505] on input "text" at bounding box center [585, 519] width 374 height 27
click at [712, 505] on input "Stephen" at bounding box center [585, 519] width 374 height 27
type input "Stephen O'Loughlin"
type input "9739756667"
click at [664, 586] on input "text" at bounding box center [585, 597] width 374 height 23
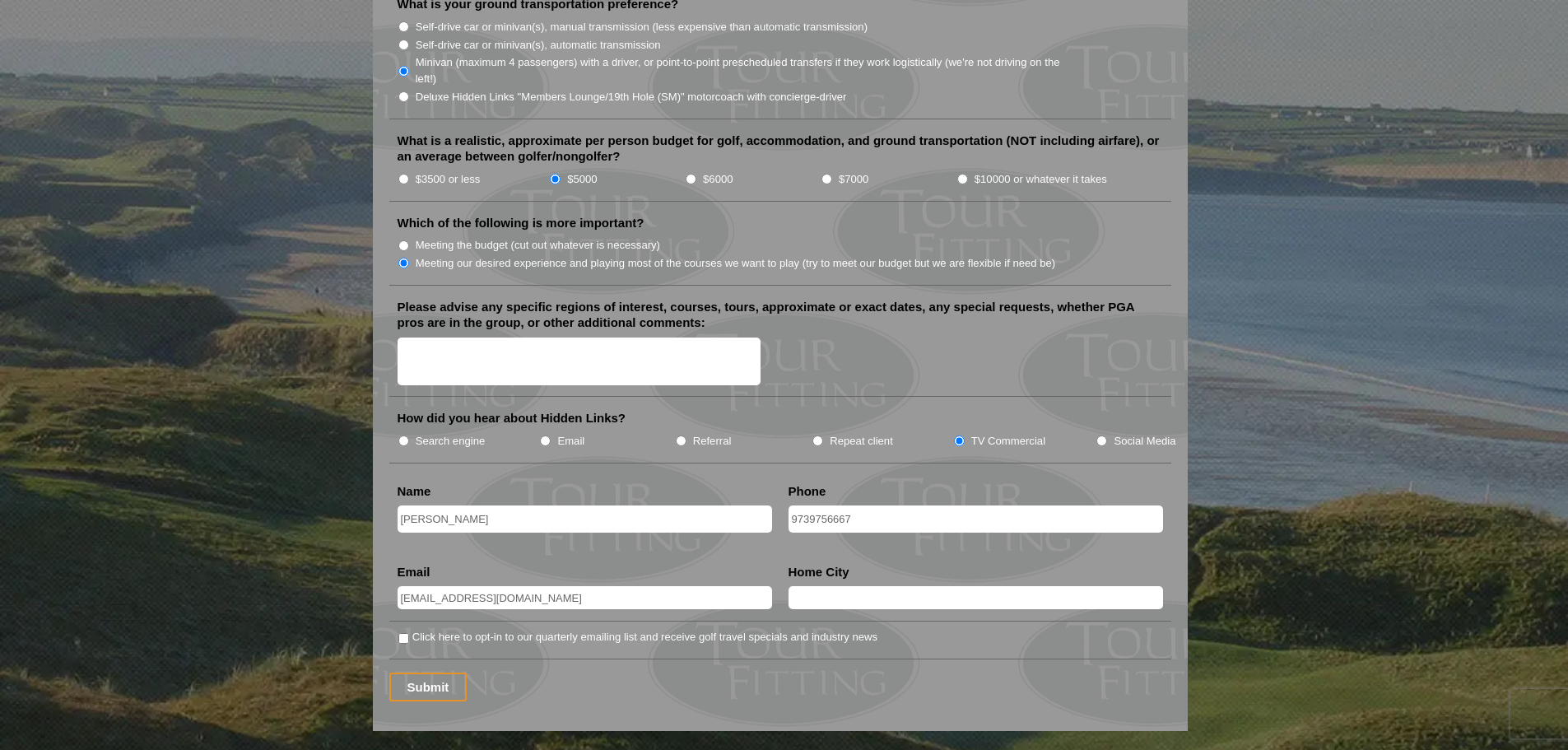
type input "sfoloughlin@gmail.com"
click at [853, 586] on input "text" at bounding box center [975, 597] width 374 height 23
type input "Madison, NJ, USA"
click at [533, 629] on label "Click here to opt-in to our quarterly emailing list and receive golf travel spe…" at bounding box center [645, 637] width 465 height 16
click at [409, 633] on input "Click here to opt-in to our quarterly emailing list and receive golf travel spe…" at bounding box center [404, 638] width 11 height 11
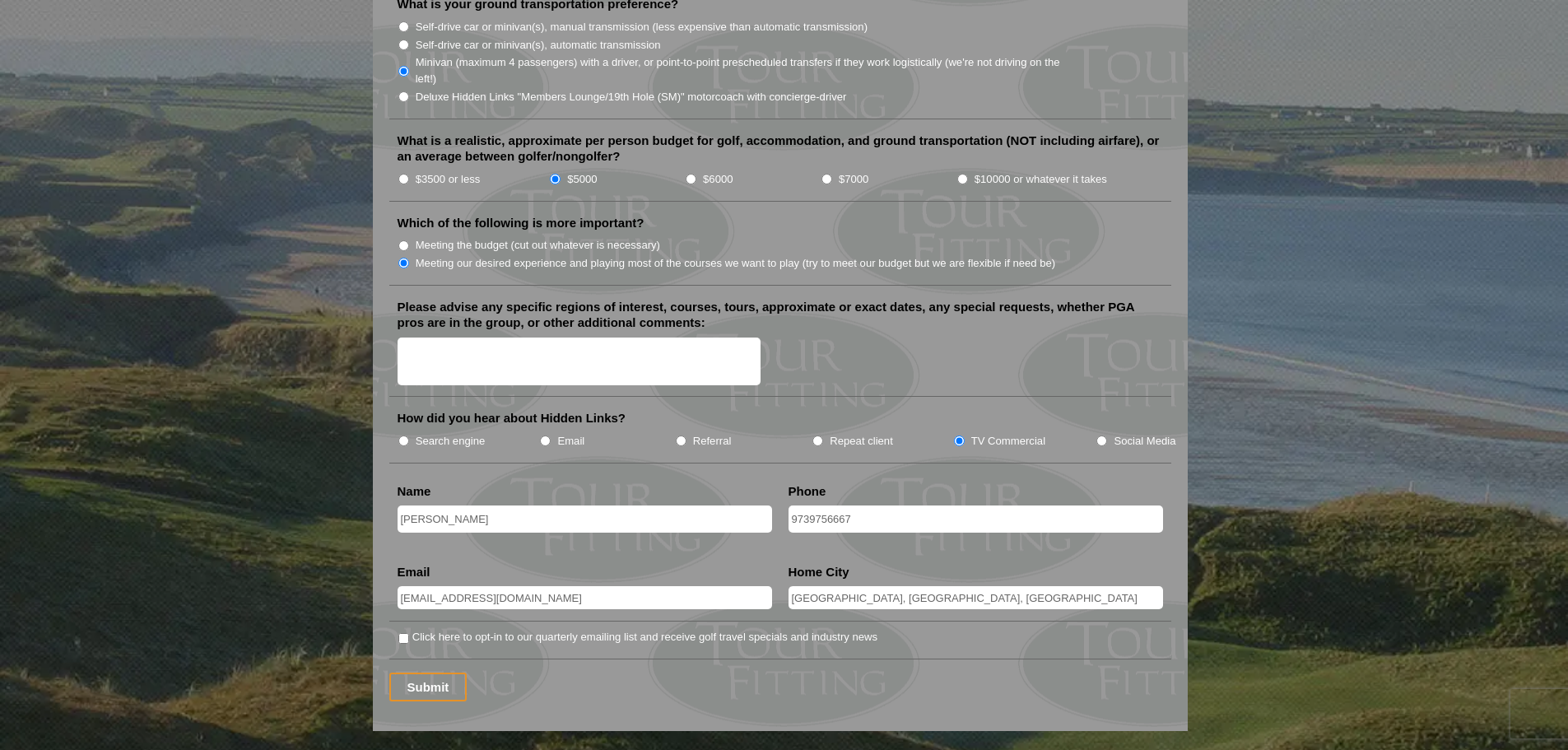
checkbox input "true"
click at [447, 672] on input "Submit" at bounding box center [429, 687] width 78 height 29
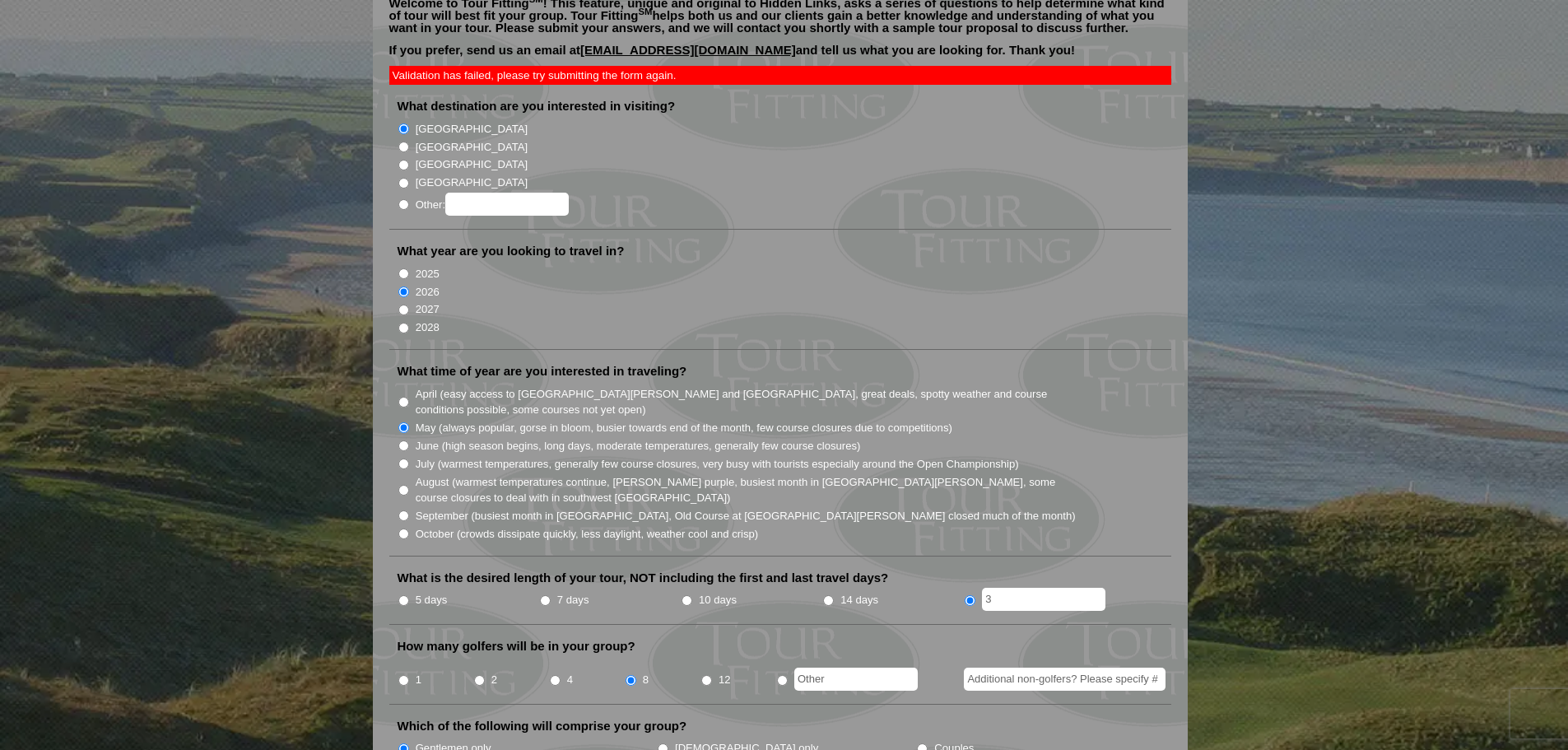
scroll to position [247, 0]
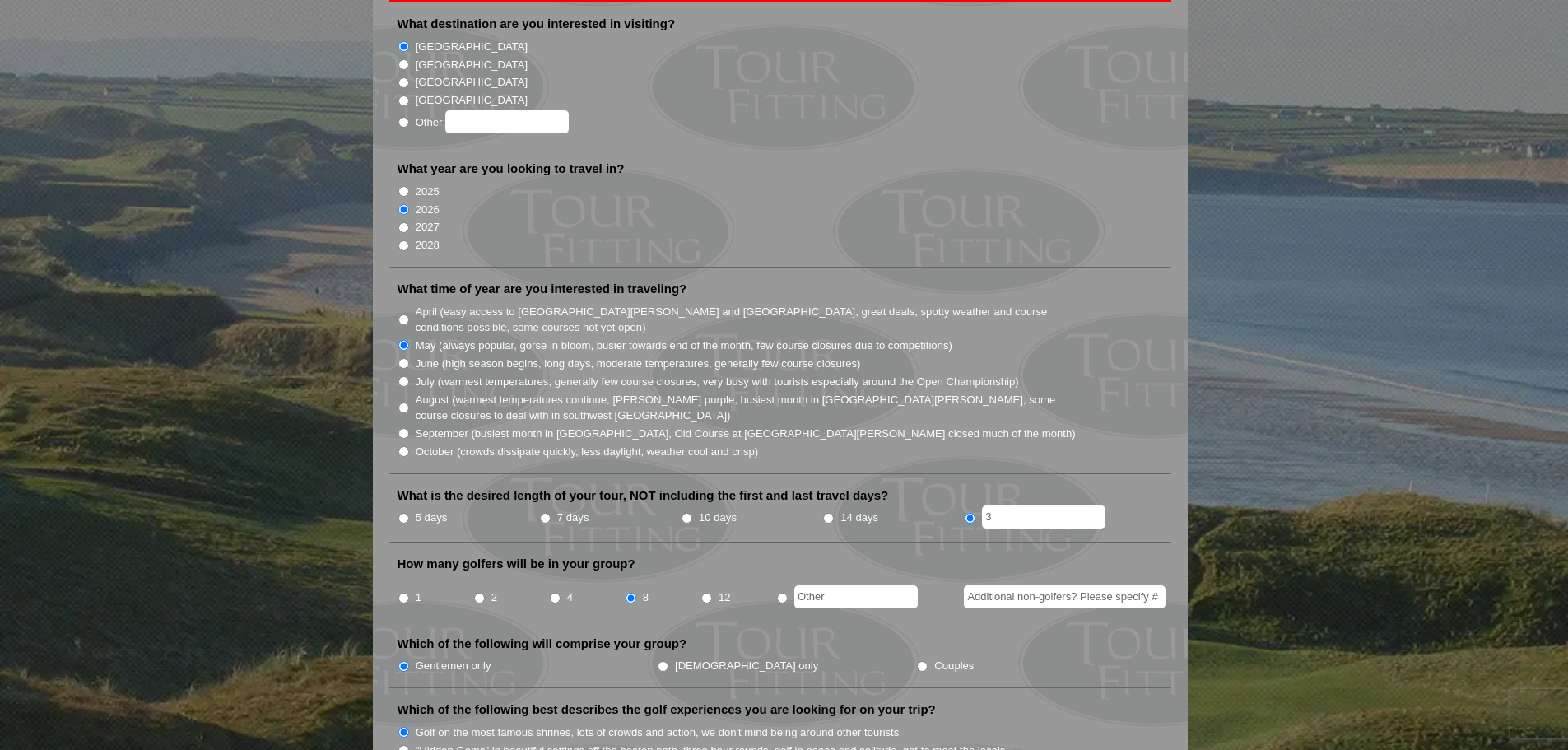
click at [1017, 586] on input "Additional non-golfers? Please specify #" at bounding box center [1064, 597] width 202 height 23
type input "0"
click at [931, 556] on li "How many golfers will be in your group? 1 2 4 8 12 0" at bounding box center [781, 589] width 782 height 66
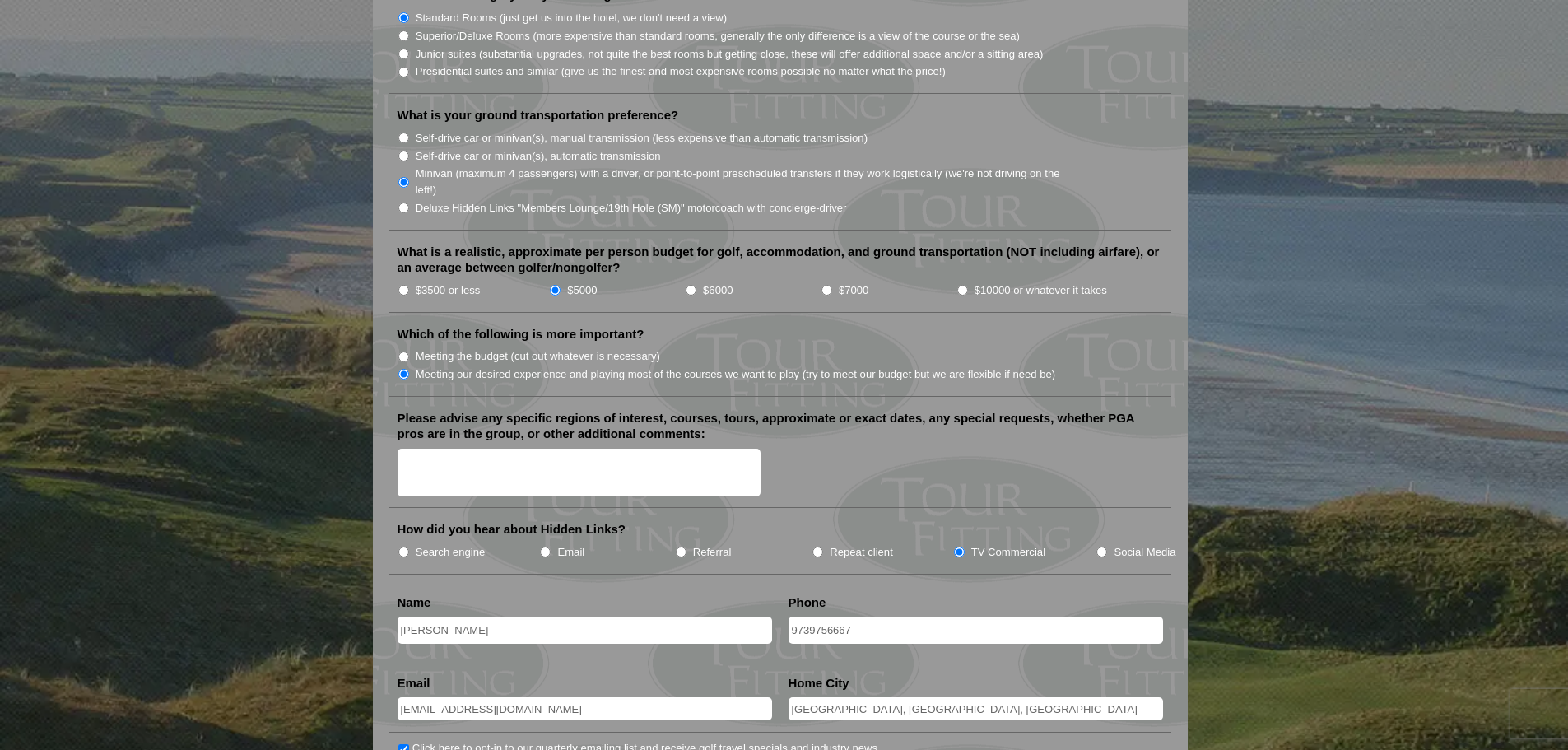
scroll to position [1894, 0]
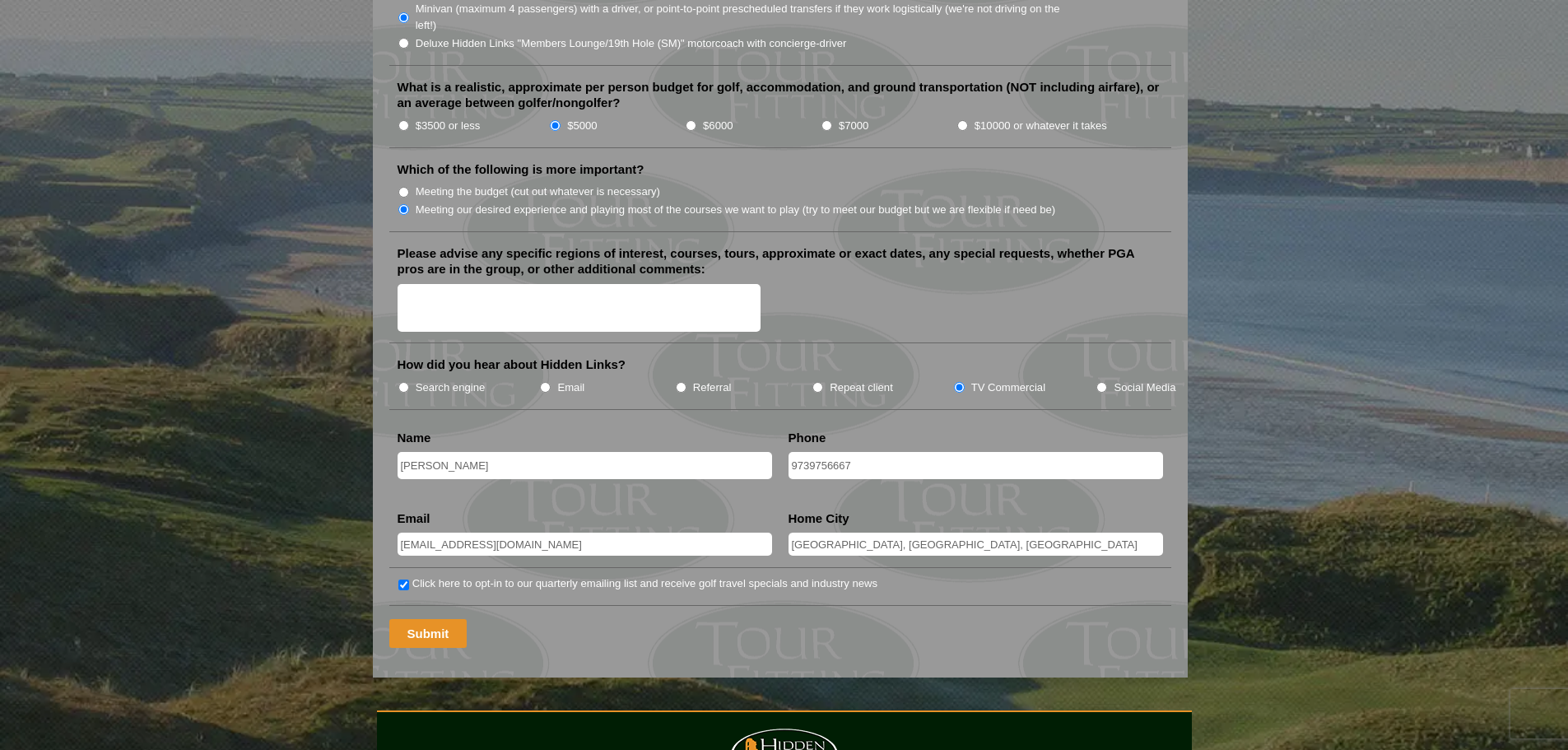
click at [435, 619] on input "Submit" at bounding box center [429, 633] width 78 height 29
